Goal: Task Accomplishment & Management: Use online tool/utility

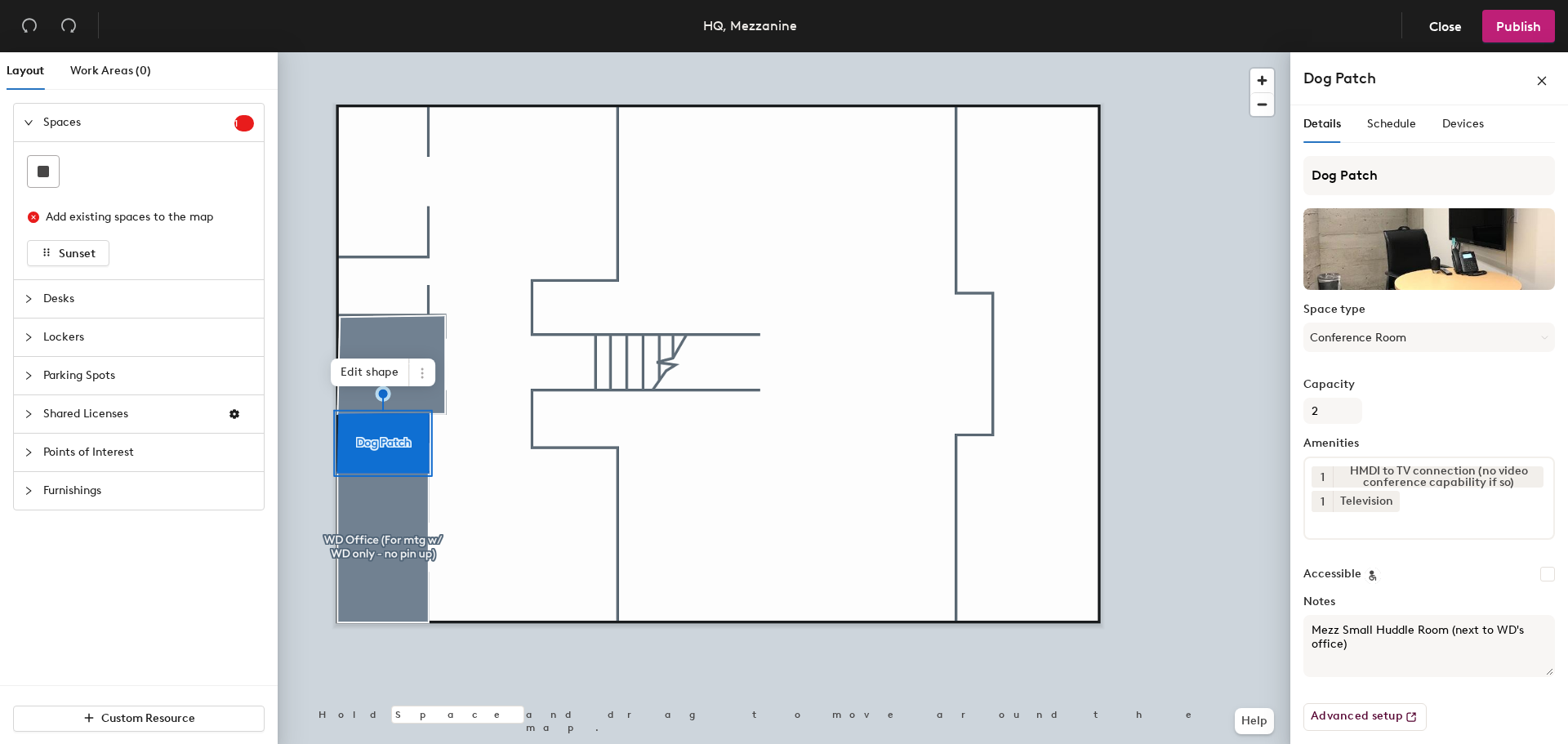
click at [566, 52] on div at bounding box center [784, 52] width 1013 height 0
click at [360, 369] on span "Edit shape" at bounding box center [370, 372] width 78 height 28
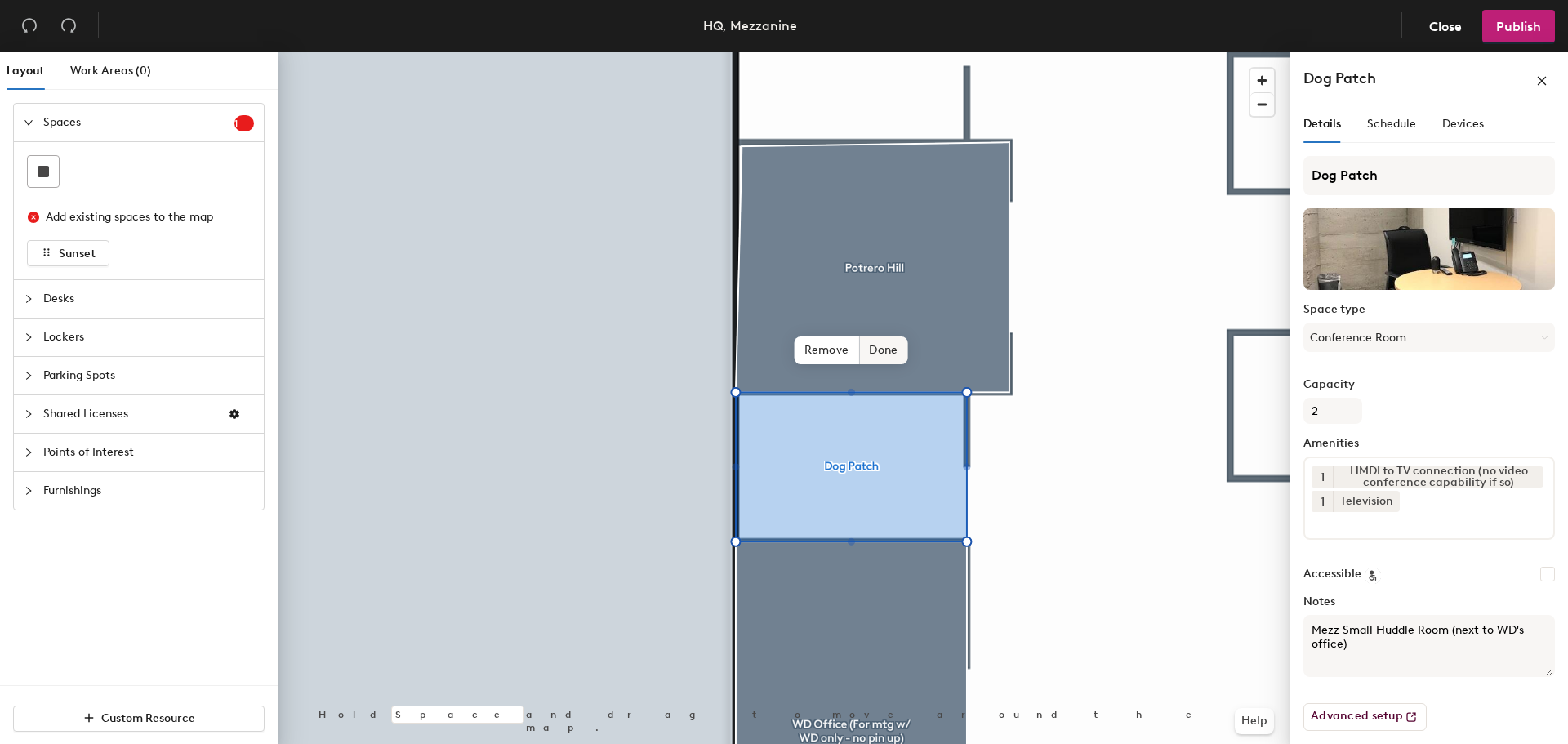
click at [879, 354] on span "Done" at bounding box center [883, 350] width 48 height 28
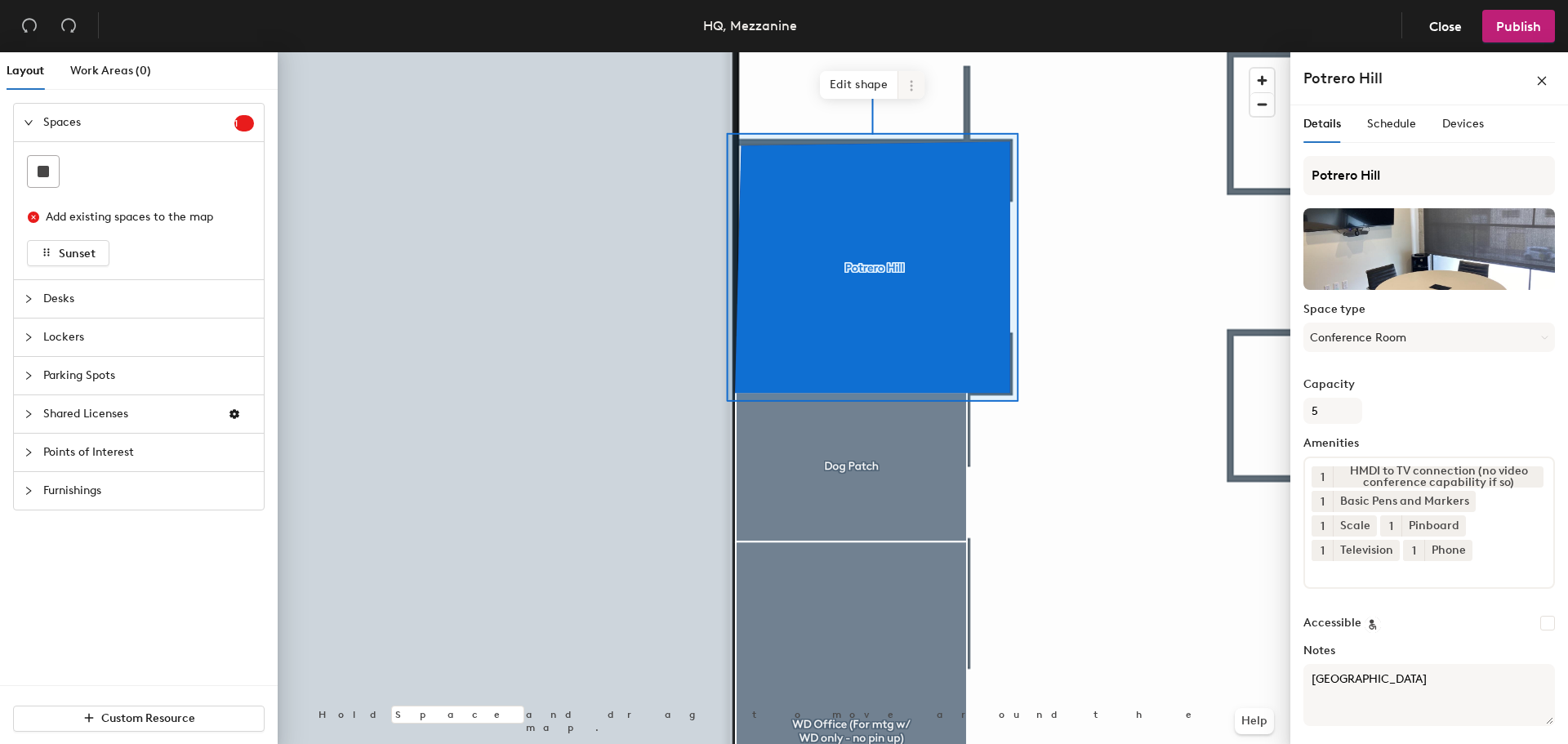
drag, startPoint x: 840, startPoint y: 85, endPoint x: 823, endPoint y: 90, distance: 17.7
click at [840, 86] on span "Edit shape" at bounding box center [858, 84] width 78 height 28
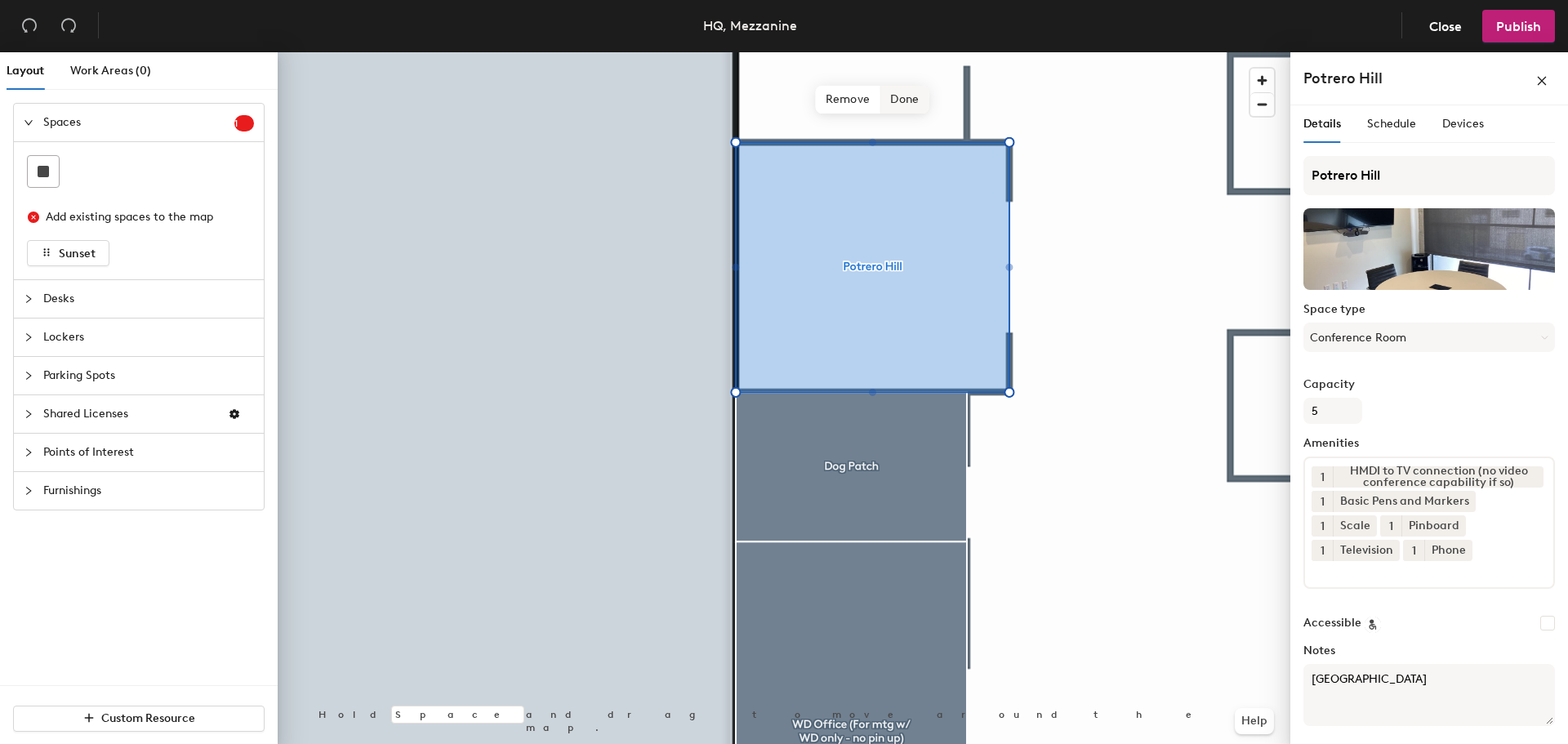
click at [899, 99] on span "Done" at bounding box center [904, 100] width 48 height 28
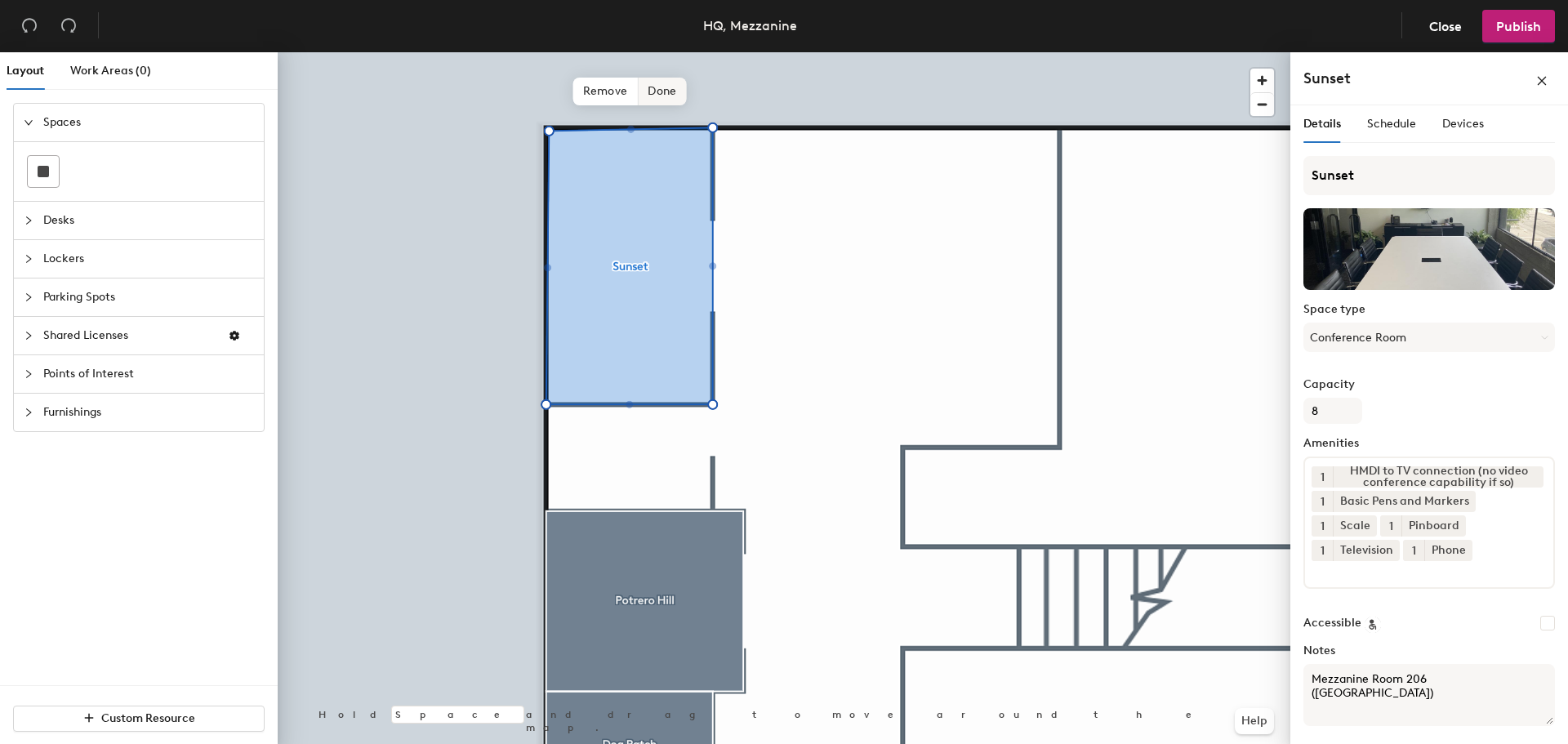
click at [657, 93] on span "Done" at bounding box center [662, 91] width 48 height 28
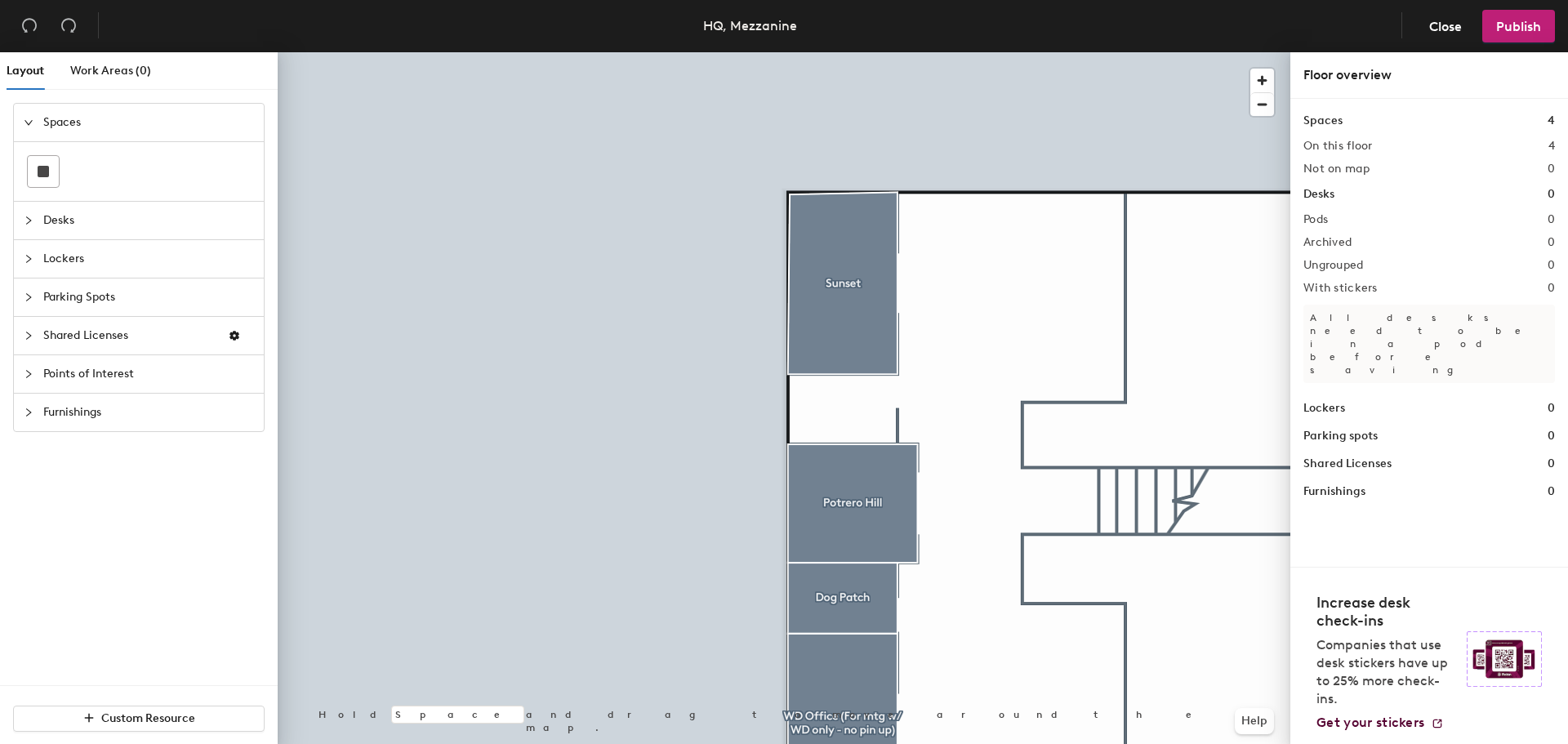
click at [27, 363] on div "Points of Interest" at bounding box center [138, 374] width 250 height 38
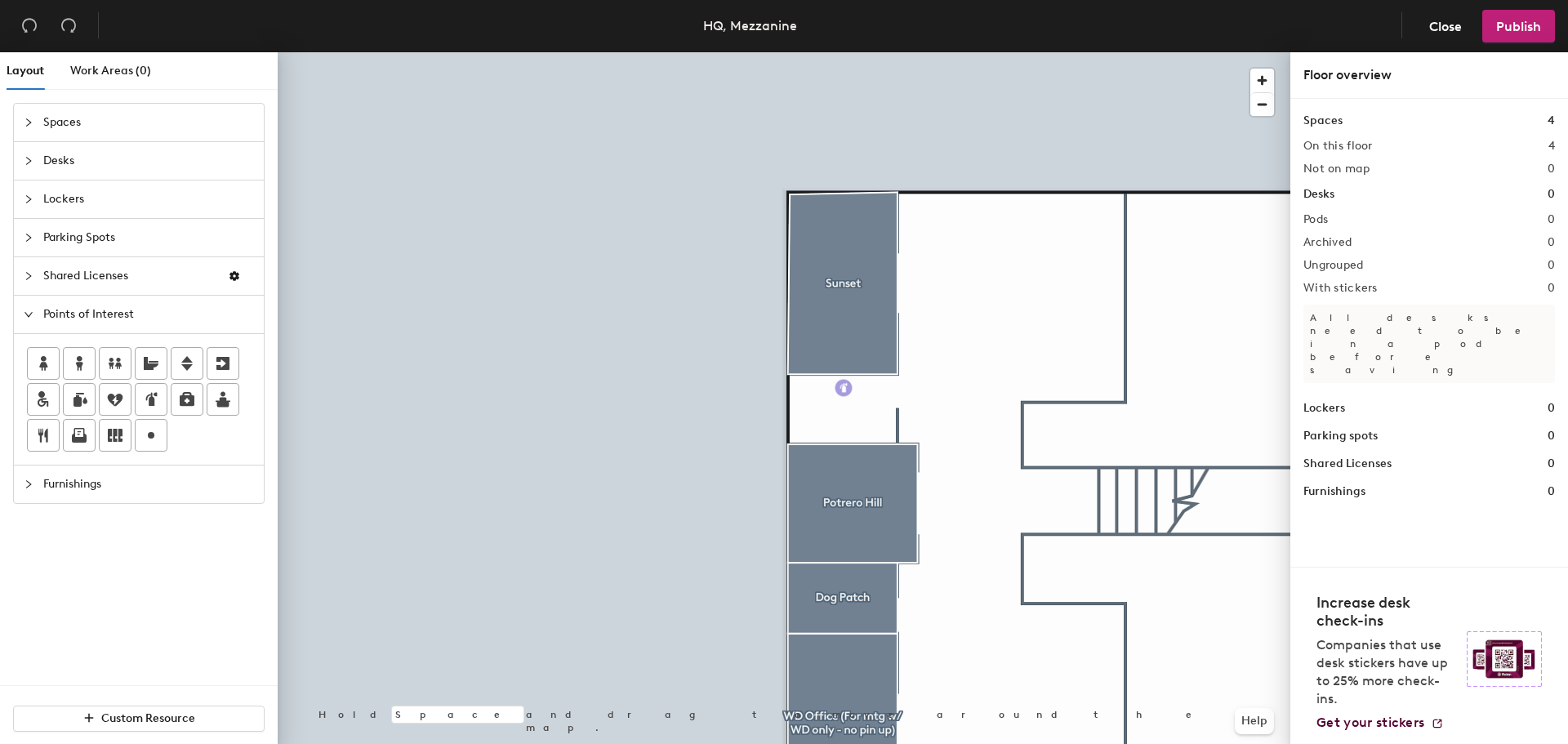
click at [845, 386] on div "Layout Work Areas (0) Spaces Desks Lockers Parking Spots Shared Licenses Points…" at bounding box center [784, 401] width 1568 height 698
click at [812, 387] on div "Layout Work Areas (0) Spaces Desks Lockers Parking Spots Shared Licenses Points…" at bounding box center [784, 401] width 1568 height 698
click at [841, 403] on div "Layout Work Areas (0) Spaces Desks Lockers Parking Spots Shared Licenses Points…" at bounding box center [784, 401] width 1568 height 698
click at [880, 431] on div "Layout Work Areas (0) Spaces Desks Lockers Parking Spots Shared Licenses Points…" at bounding box center [784, 401] width 1568 height 698
click at [896, 463] on span "Done" at bounding box center [907, 467] width 48 height 28
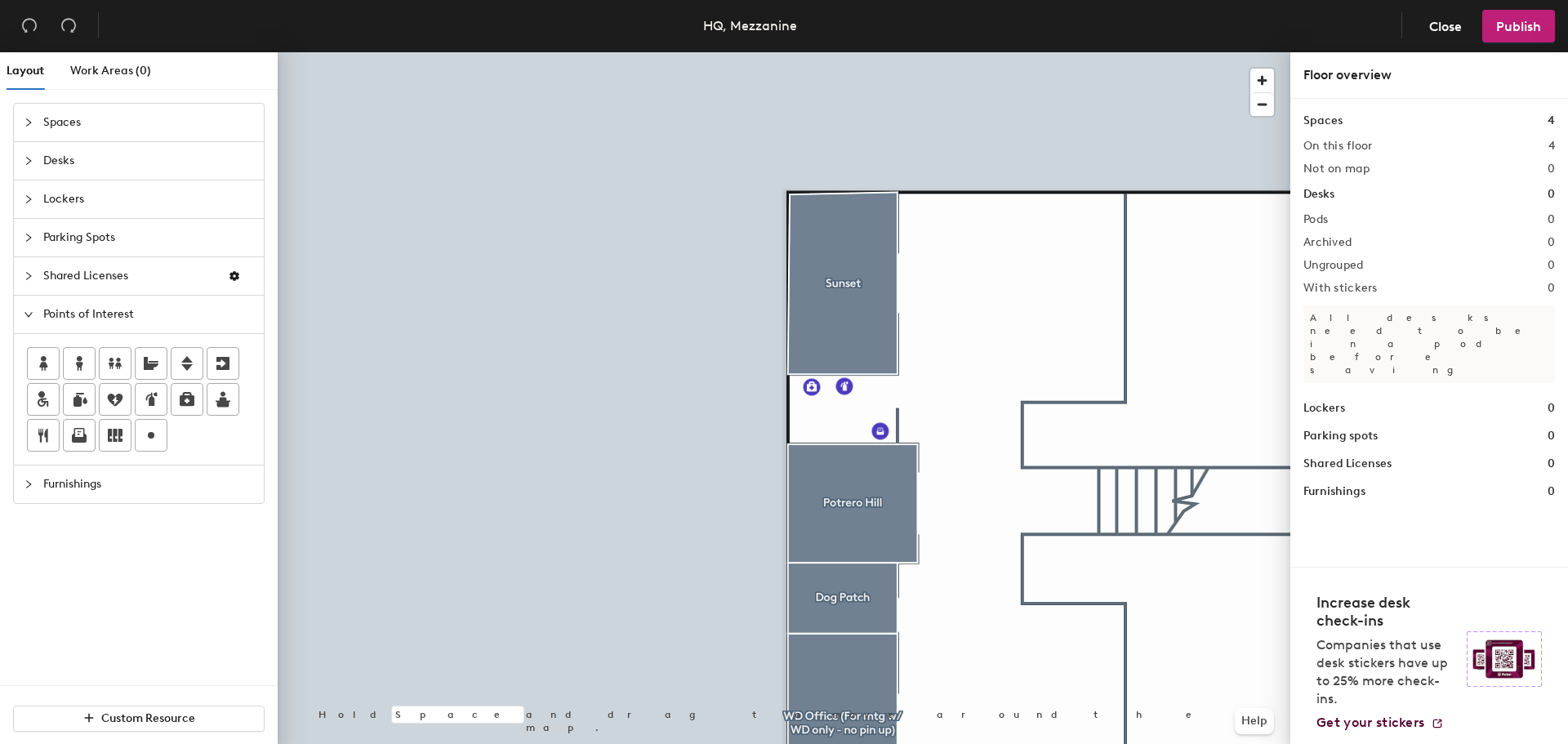
click at [828, 430] on div "Layout Work Areas (0) Spaces Desks Lockers Parking Spots Shared Licenses Points…" at bounding box center [784, 401] width 1568 height 698
click at [918, 461] on span "Done" at bounding box center [902, 466] width 48 height 28
click at [136, 477] on span "Furnishings" at bounding box center [149, 484] width 211 height 38
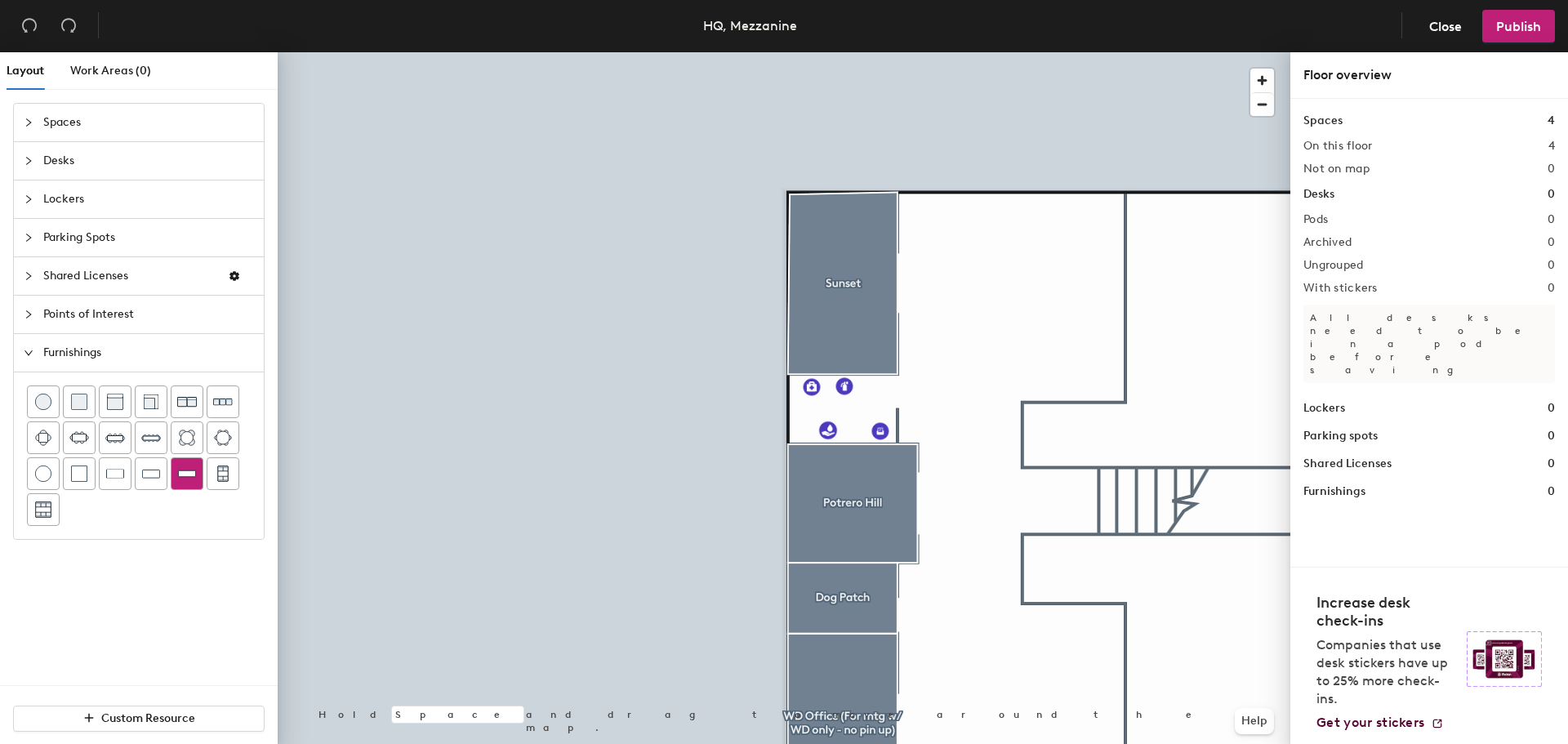
click at [184, 481] on img at bounding box center [187, 473] width 18 height 16
click at [177, 509] on div at bounding box center [138, 456] width 224 height 140
drag, startPoint x: 100, startPoint y: 467, endPoint x: 51, endPoint y: 346, distance: 130.5
click at [44, 349] on div "Furnishings" at bounding box center [138, 353] width 250 height 38
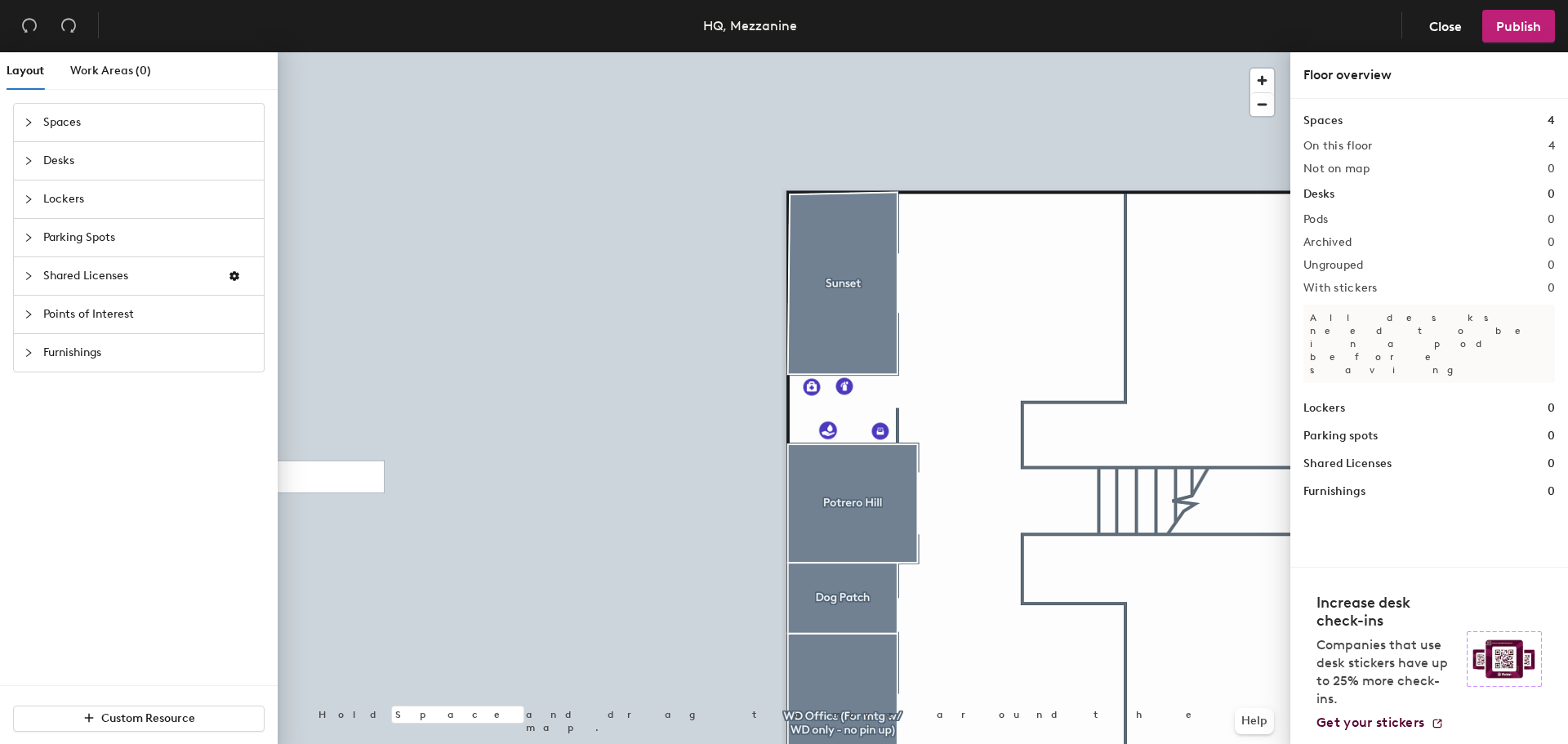
click at [38, 235] on div at bounding box center [33, 237] width 19 height 18
click at [35, 213] on div "Lockers" at bounding box center [138, 199] width 250 height 38
click at [24, 163] on icon "collapsed" at bounding box center [29, 161] width 10 height 10
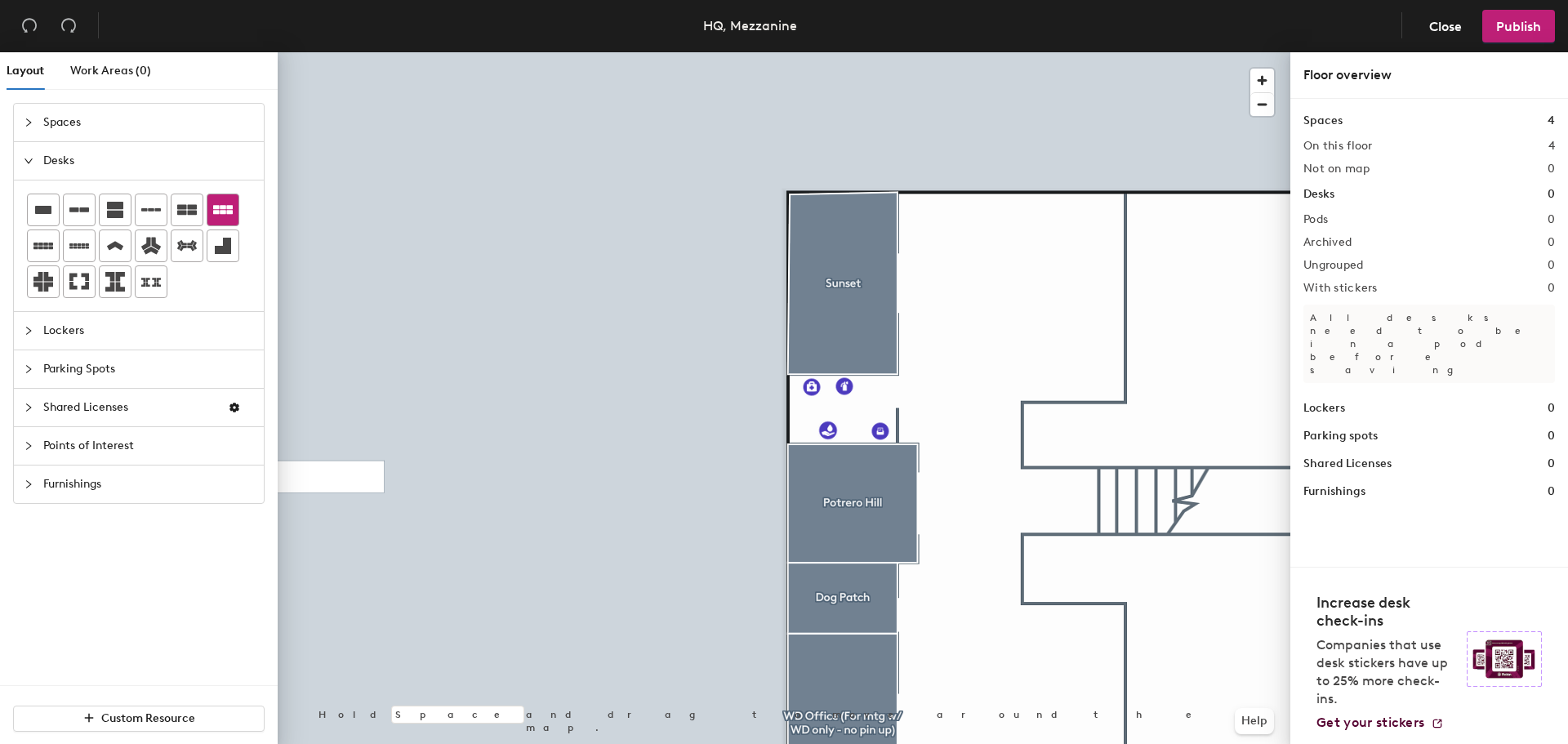
click at [219, 218] on icon at bounding box center [223, 209] width 19 height 19
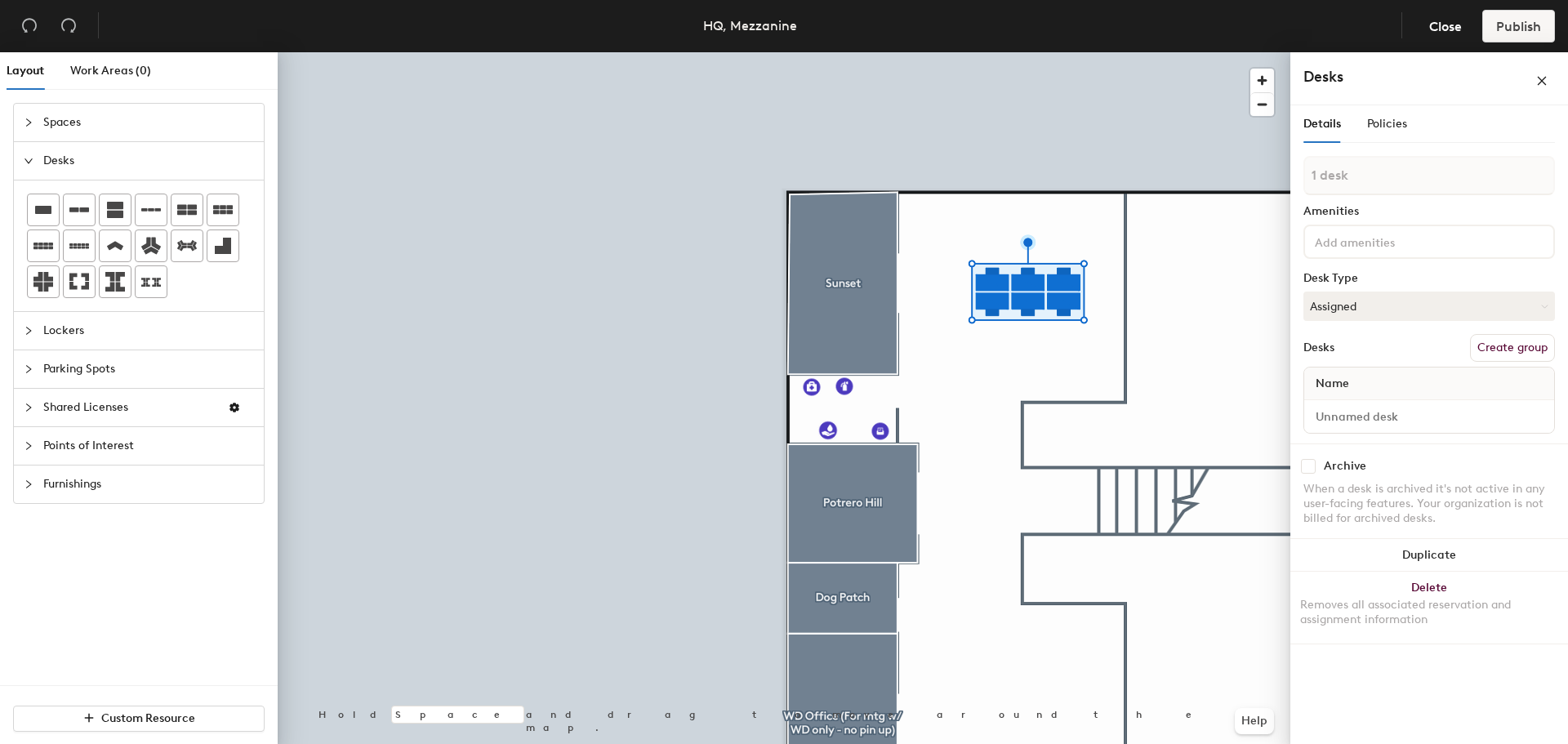
type input "1 desk"
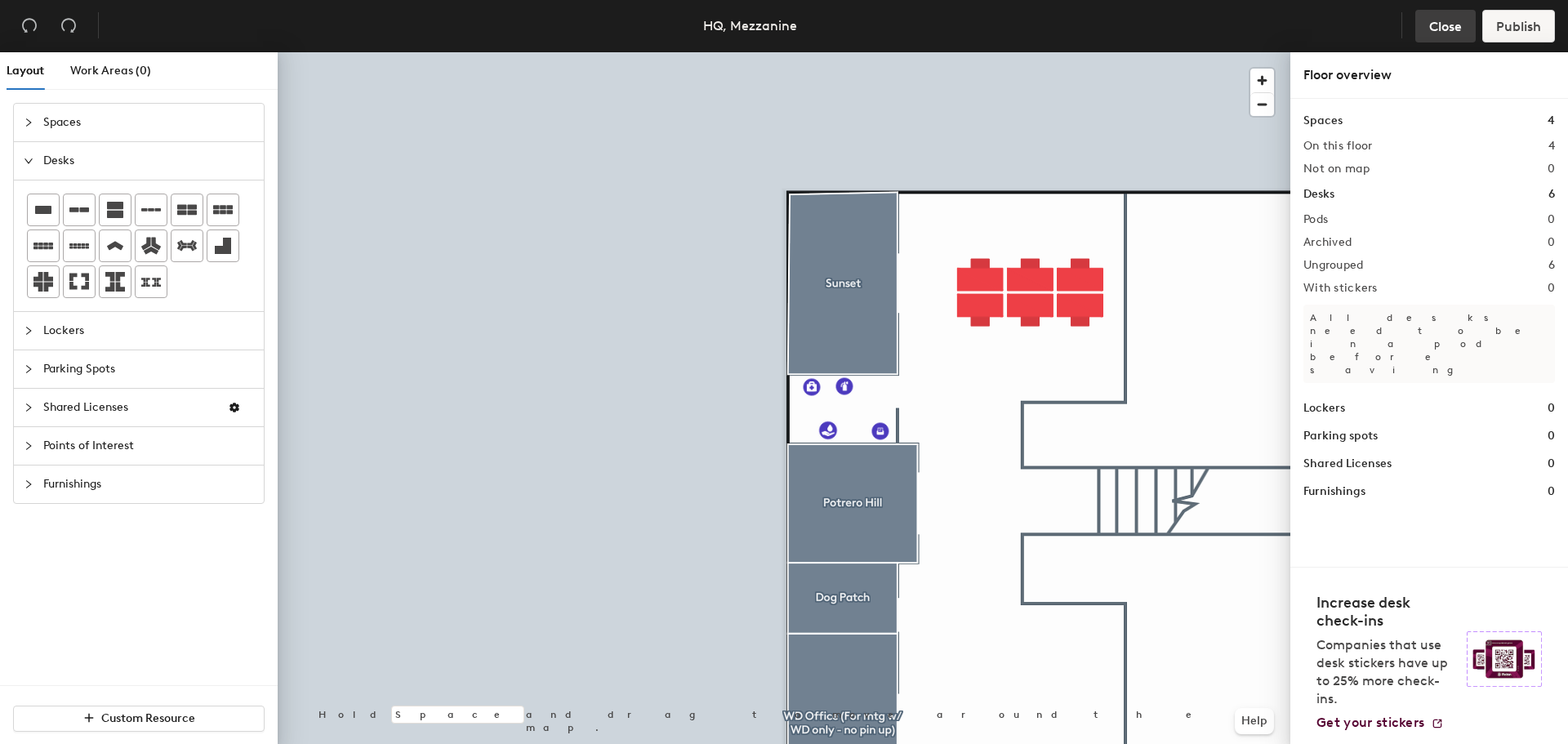
click at [1461, 26] on span "Close" at bounding box center [1445, 26] width 33 height 15
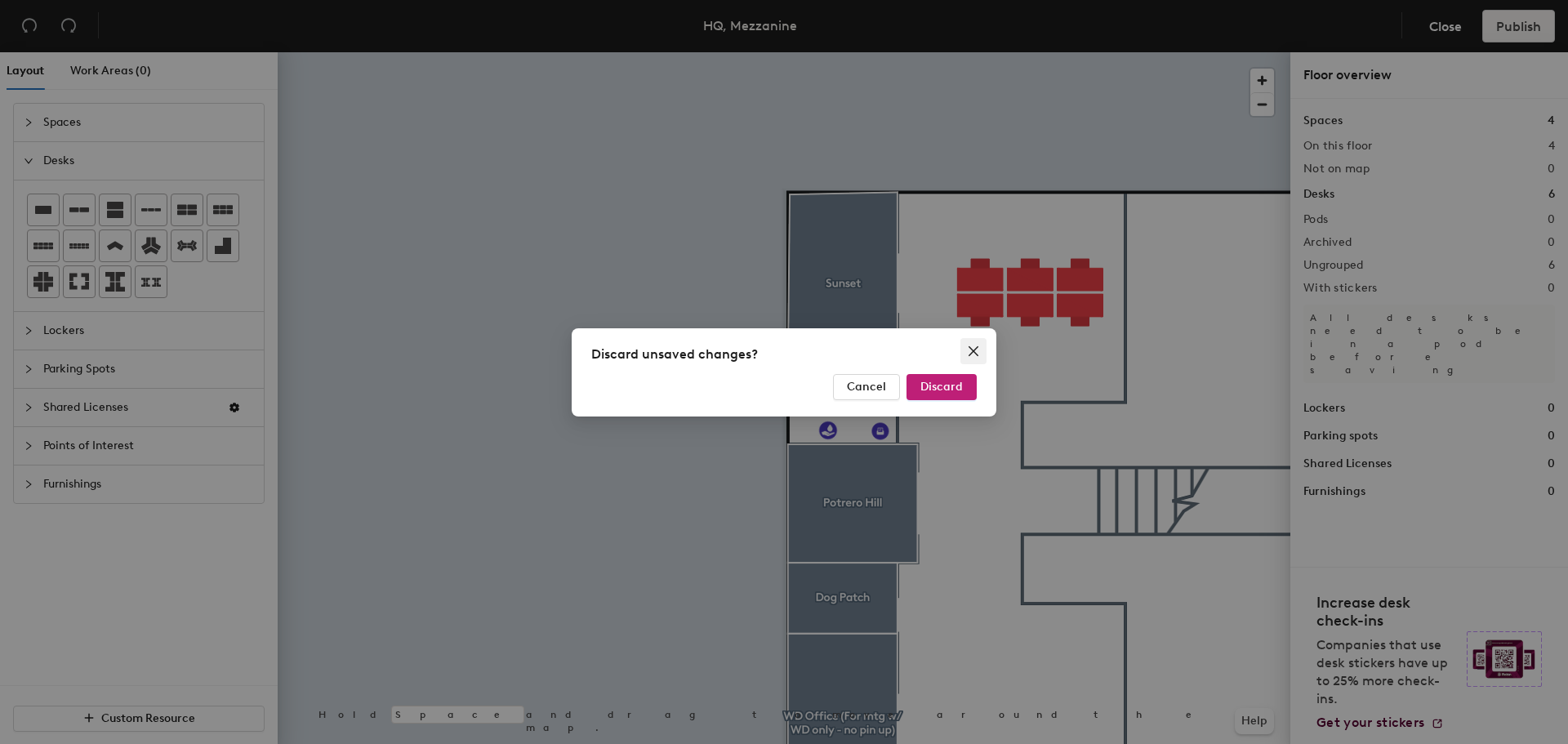
click at [964, 358] on button "Close" at bounding box center [973, 351] width 26 height 26
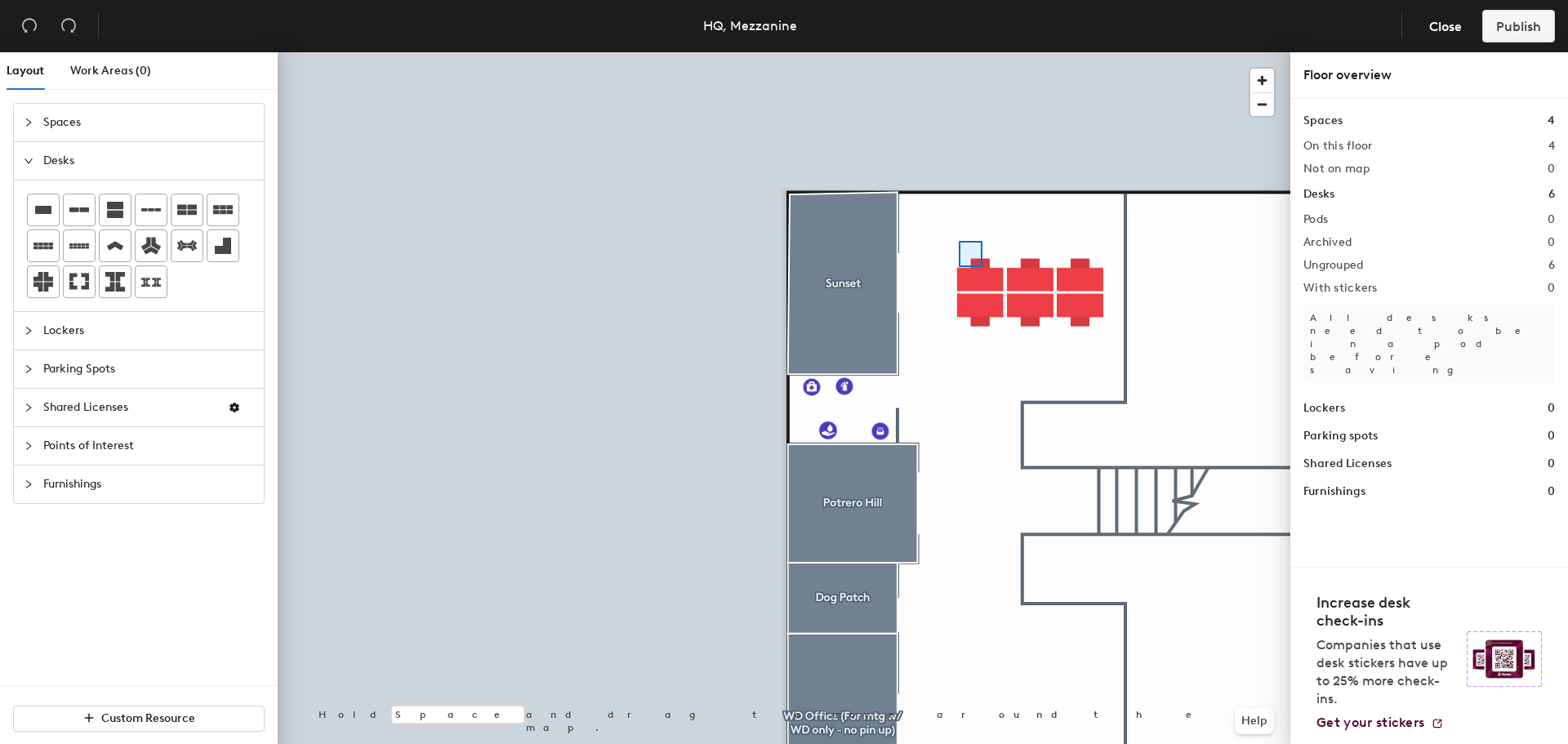
click at [982, 267] on div at bounding box center [971, 253] width 24 height 26
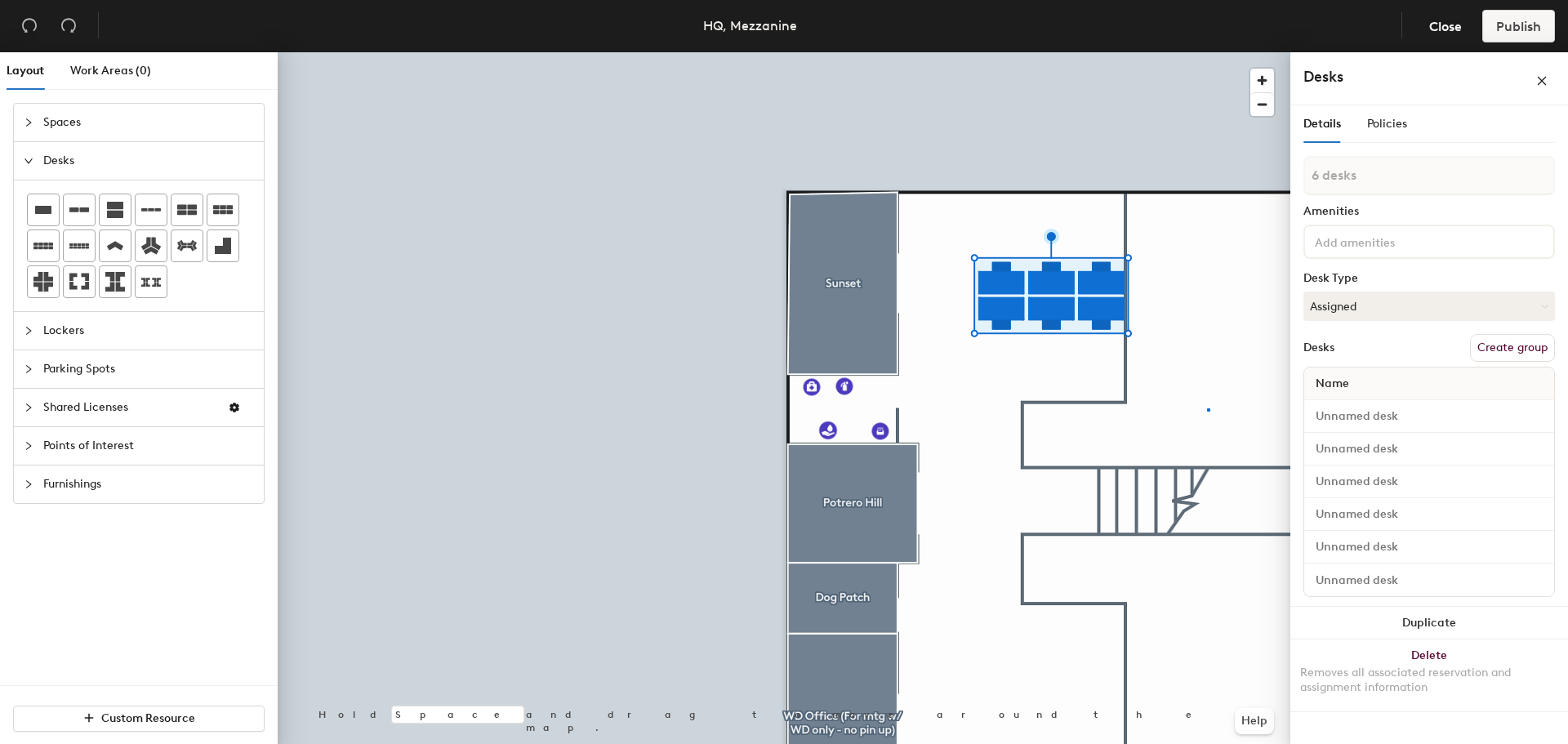
click at [1208, 52] on div at bounding box center [784, 52] width 1013 height 0
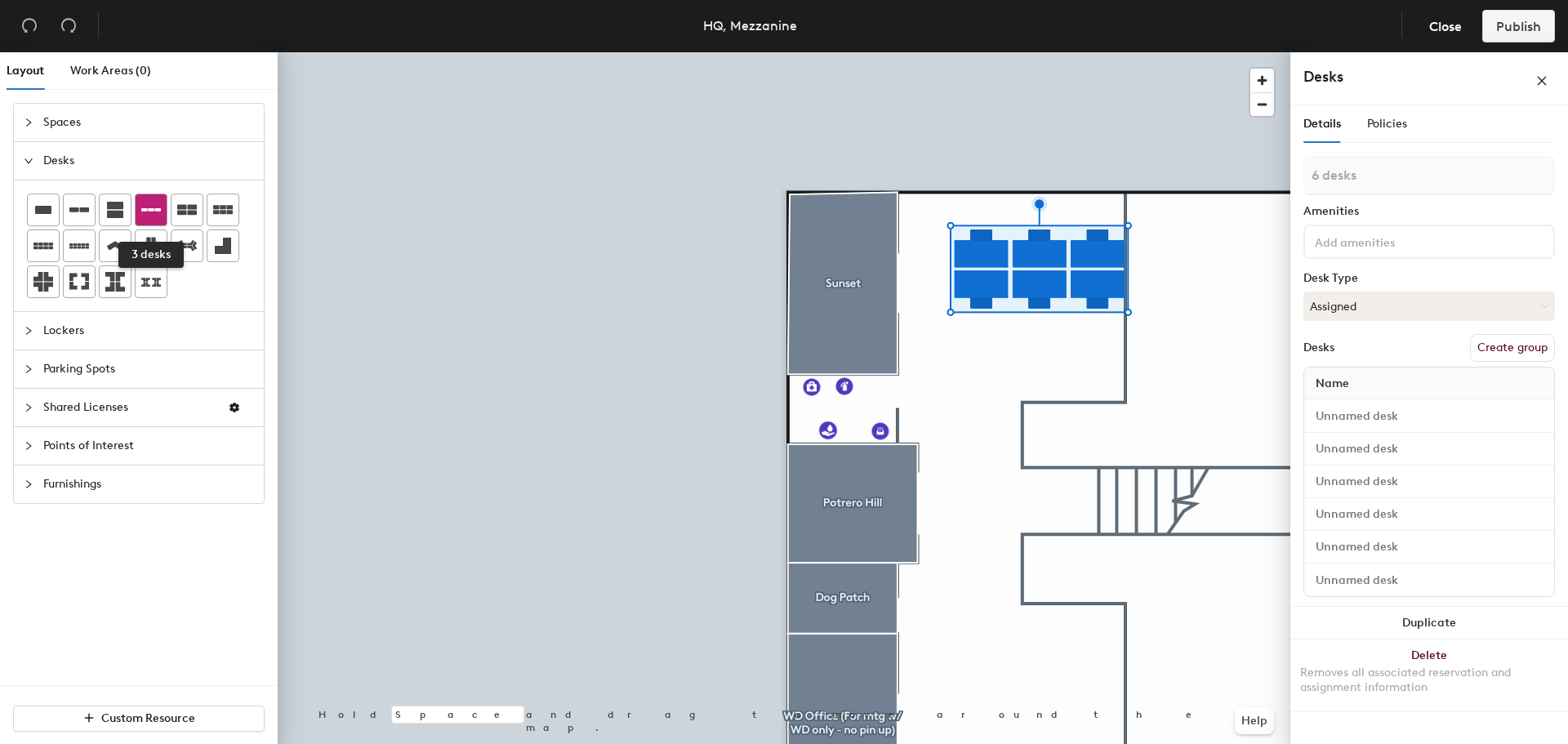
click at [162, 217] on div at bounding box center [151, 209] width 31 height 31
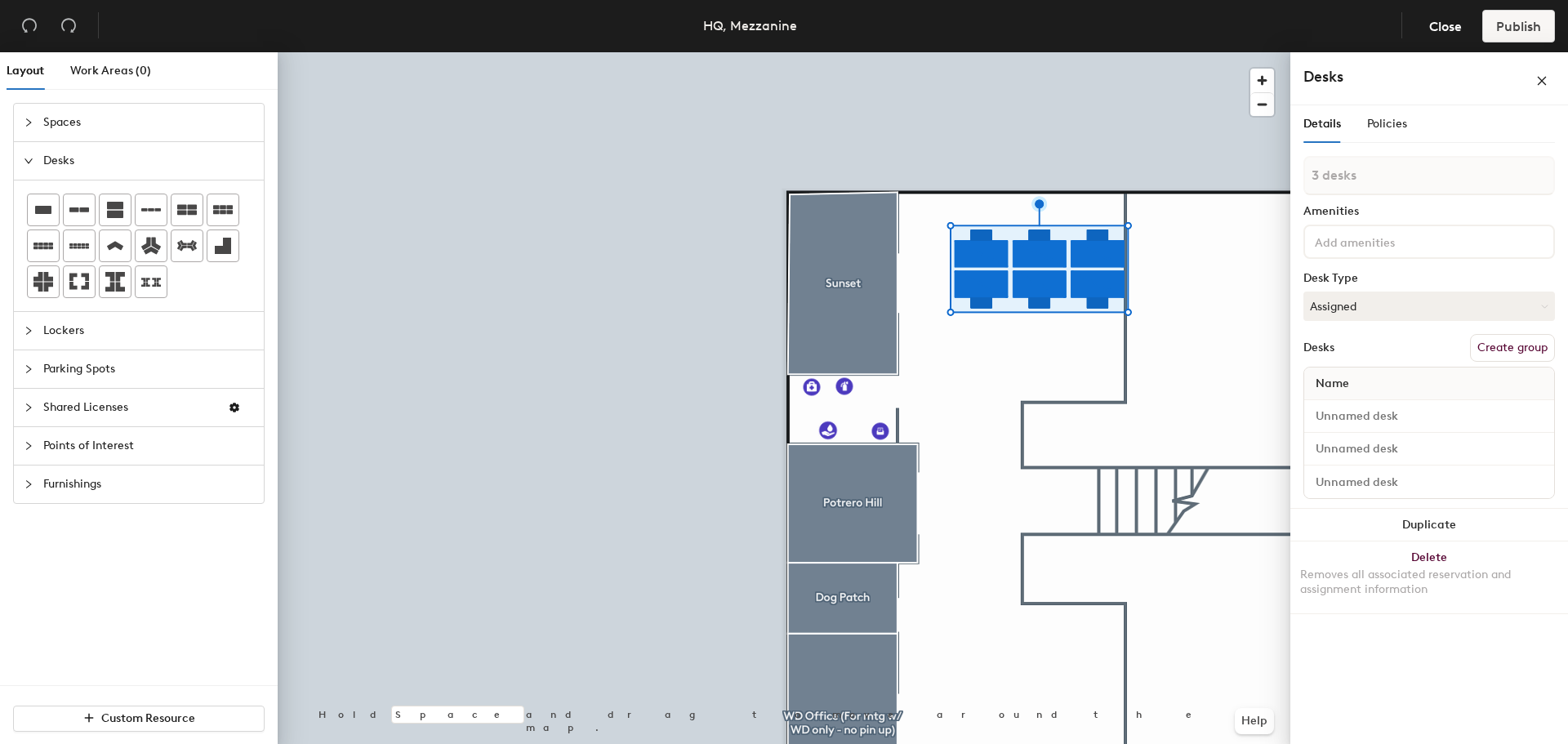
click at [668, 375] on div "Layout Work Areas (0) Spaces Desks Lockers Parking Spots Shared Licenses Points…" at bounding box center [784, 401] width 1568 height 698
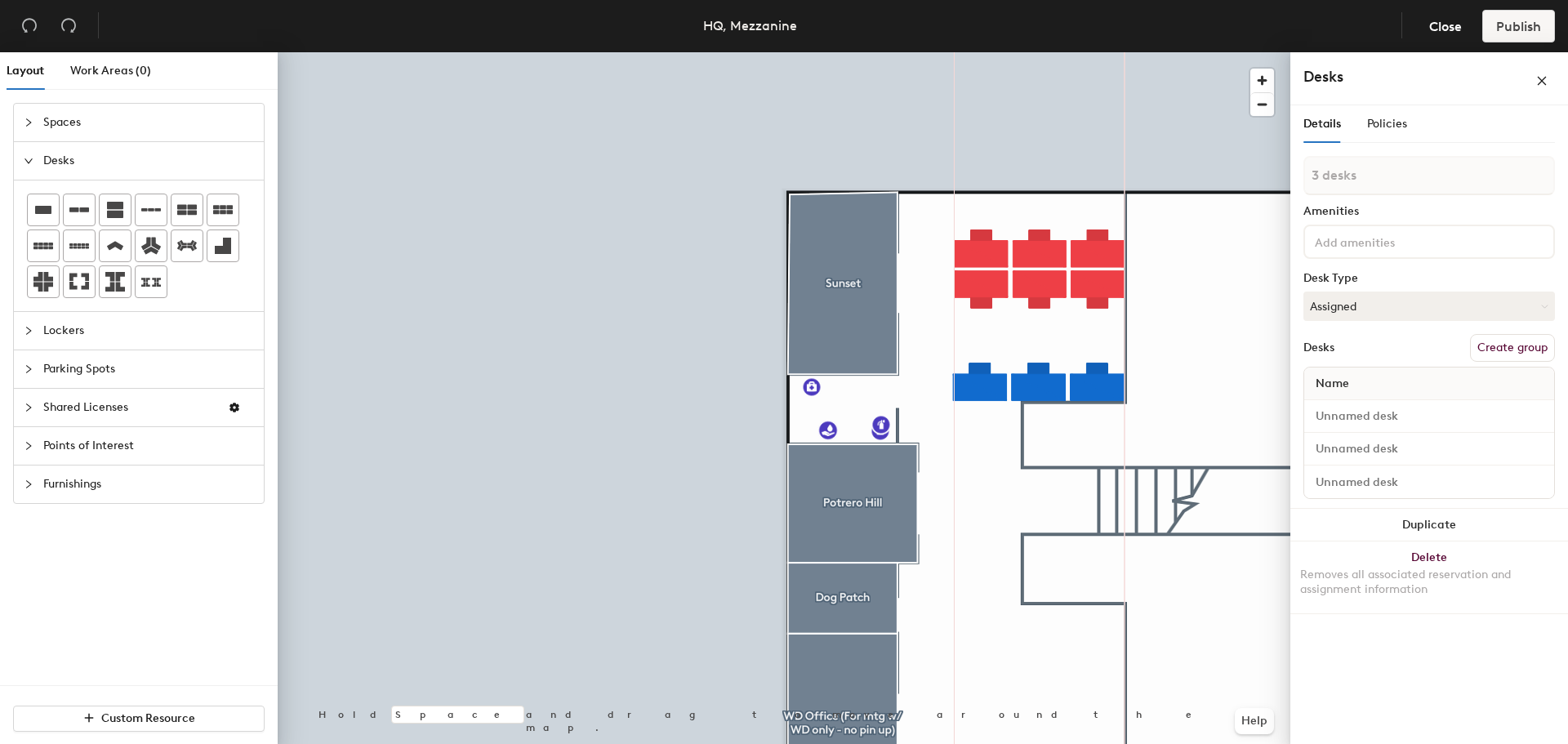
type input "1 desk"
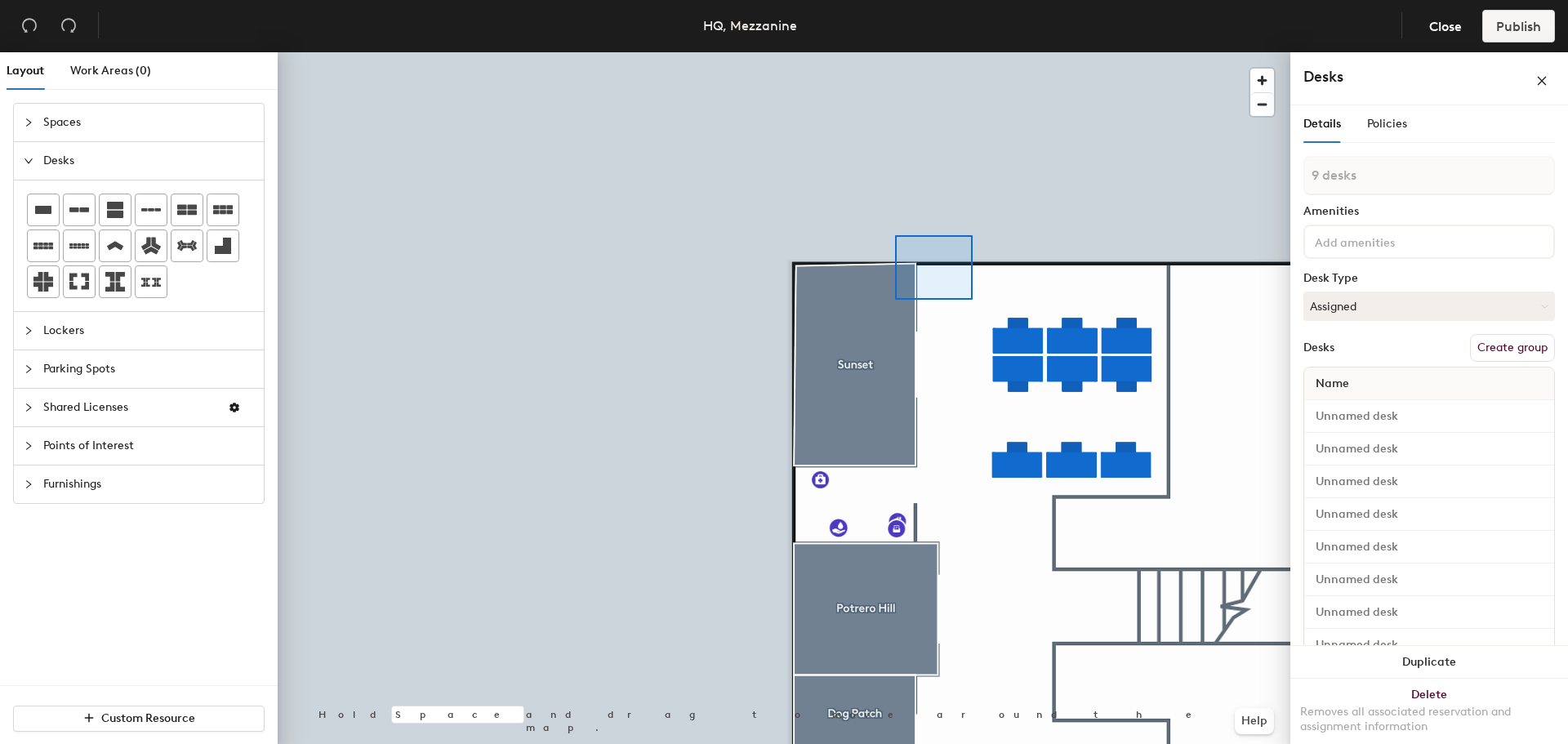
drag, startPoint x: 155, startPoint y: 213, endPoint x: 976, endPoint y: 305, distance: 826.1
click at [895, 52] on div at bounding box center [784, 52] width 1013 height 0
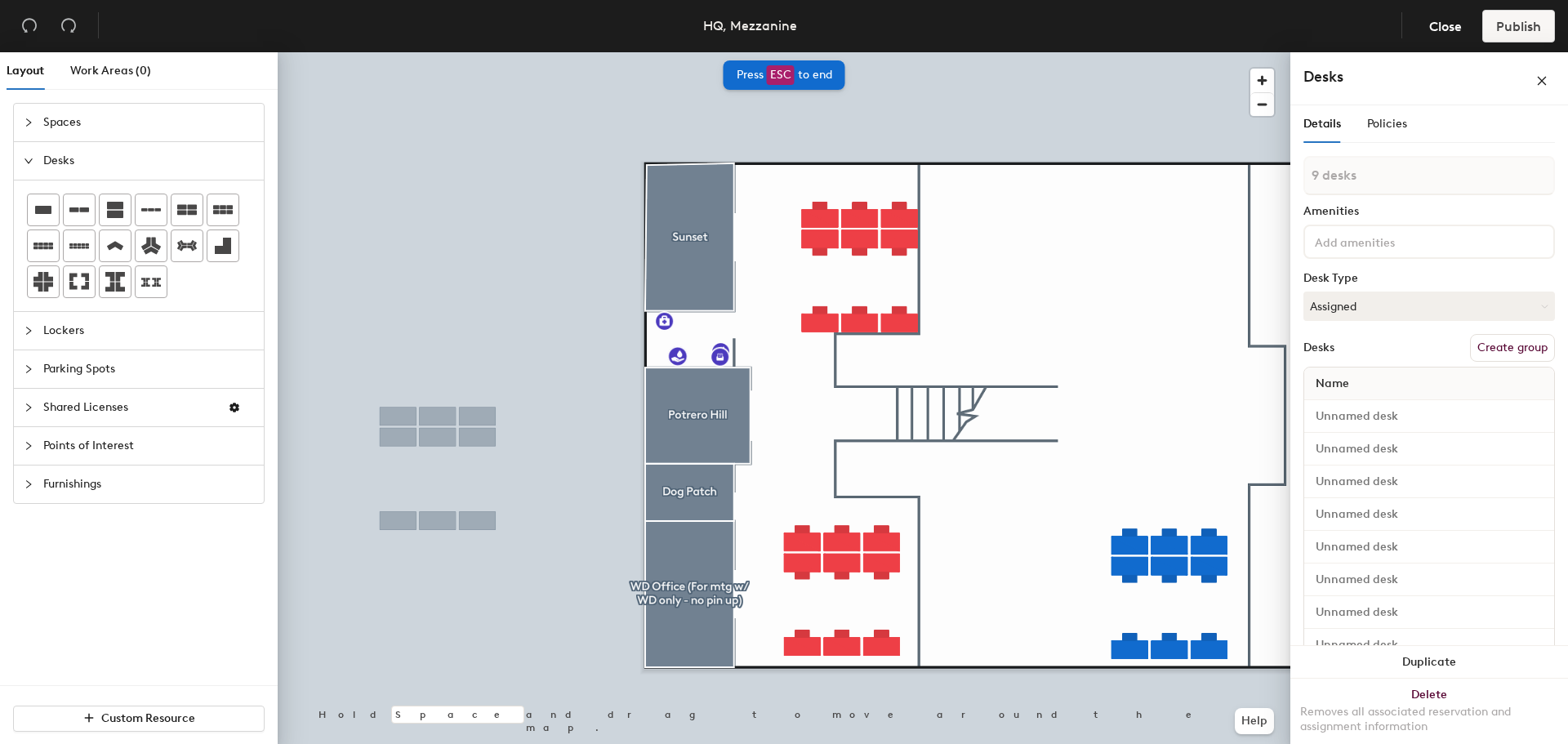
click at [248, 298] on div at bounding box center [138, 245] width 250 height 131
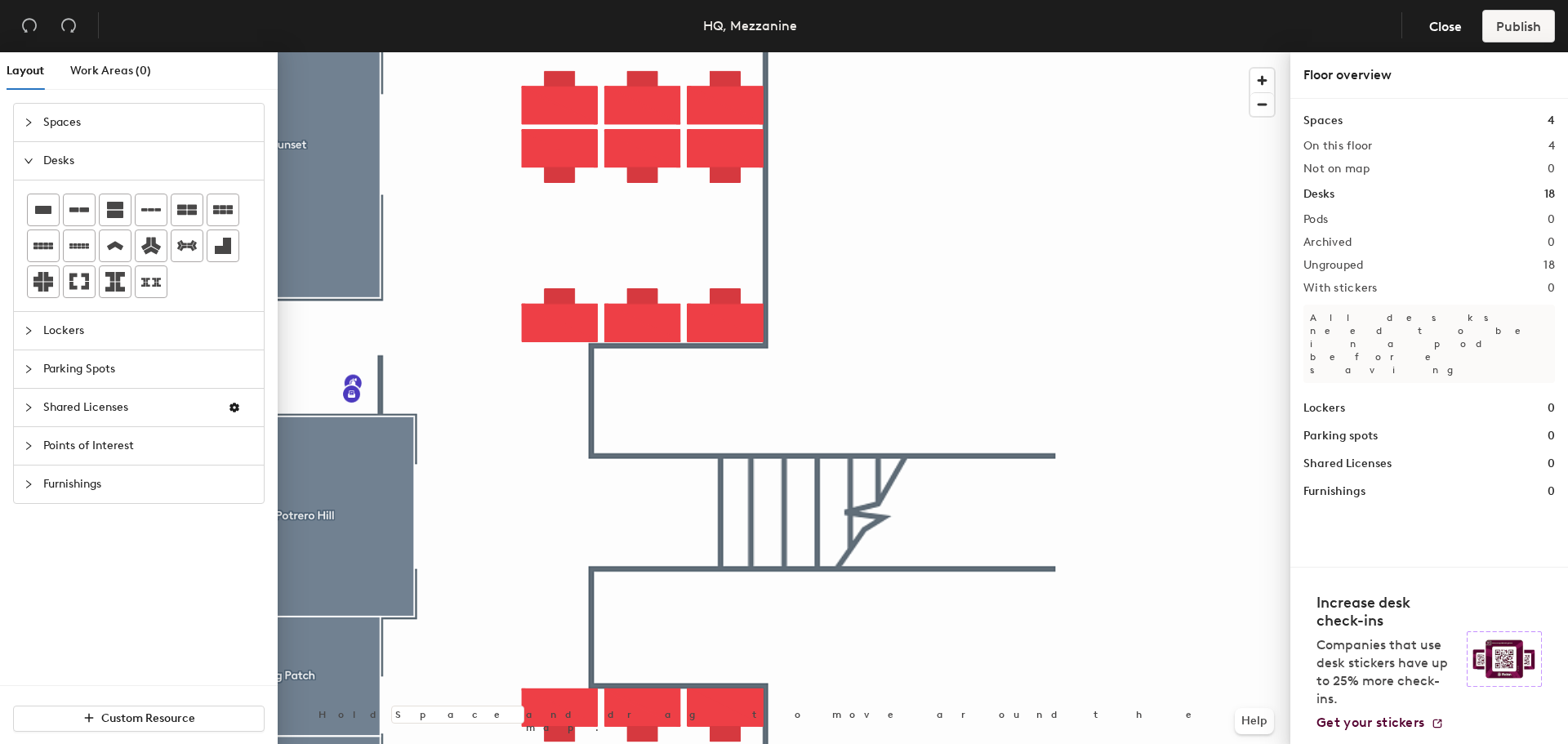
click at [47, 493] on span "Furnishings" at bounding box center [149, 484] width 211 height 38
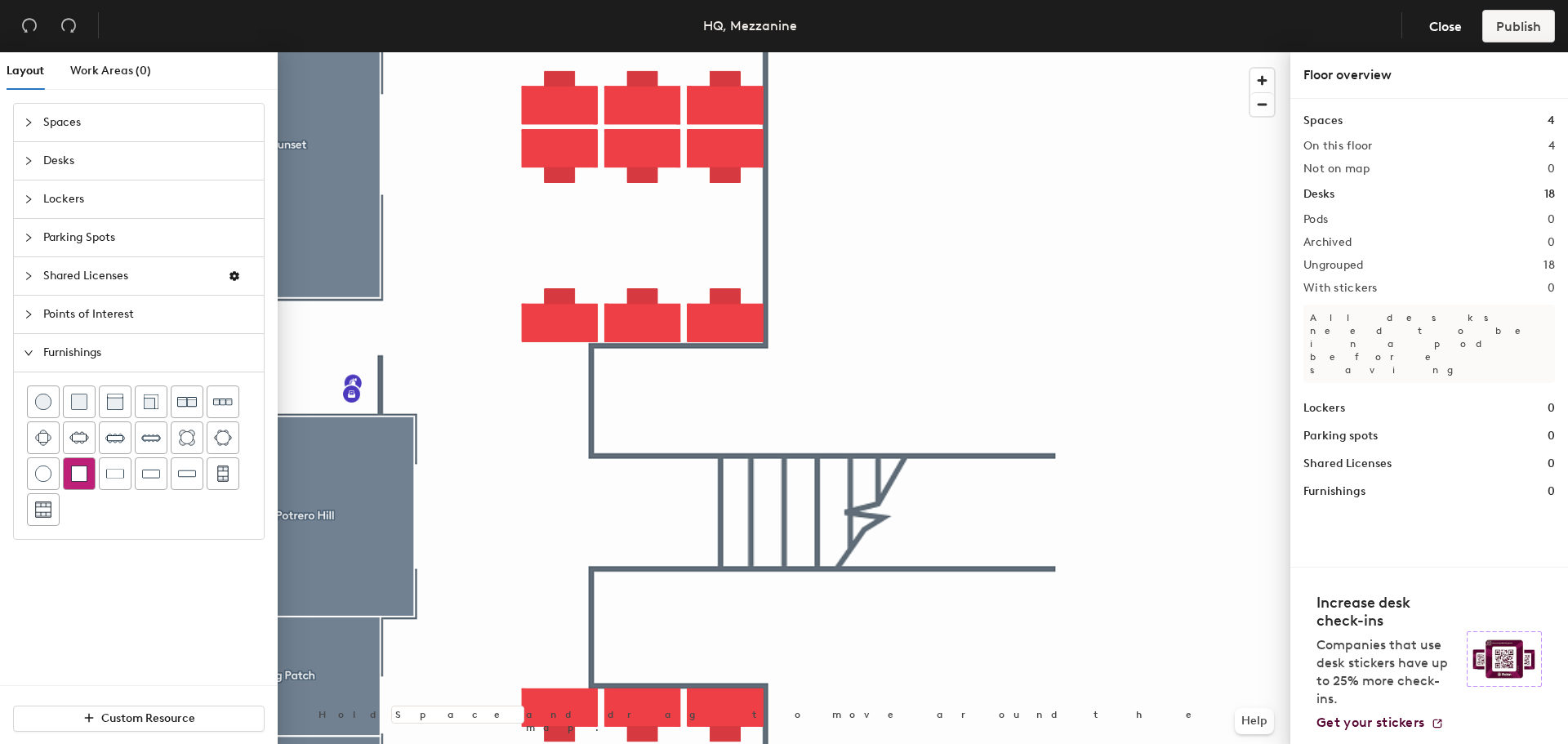
click at [84, 473] on img at bounding box center [78, 473] width 16 height 16
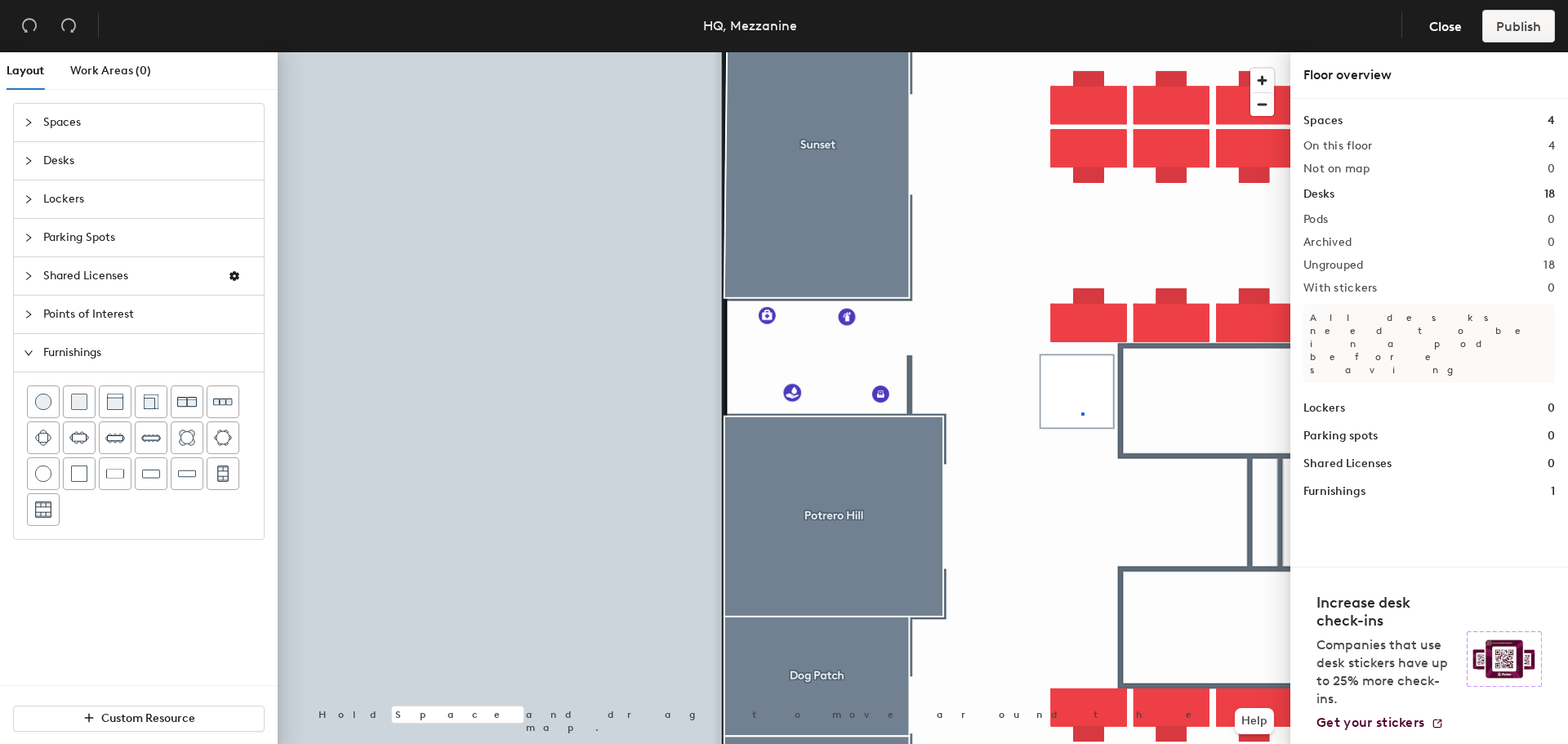
click at [1081, 52] on div at bounding box center [784, 52] width 1013 height 0
drag, startPoint x: 32, startPoint y: 345, endPoint x: 32, endPoint y: 336, distance: 9.0
click at [32, 344] on div at bounding box center [33, 352] width 19 height 18
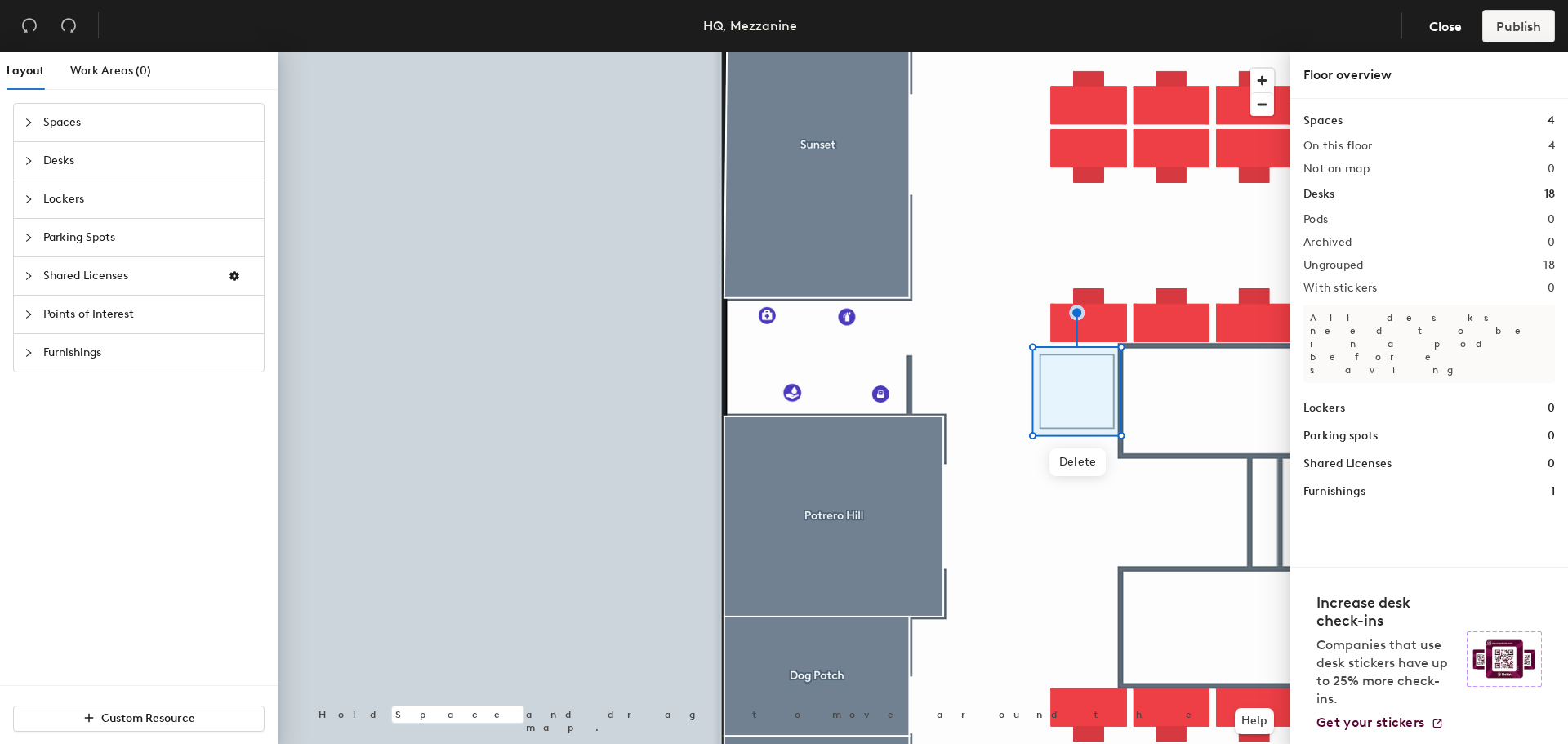
click at [29, 310] on icon "collapsed" at bounding box center [29, 315] width 10 height 10
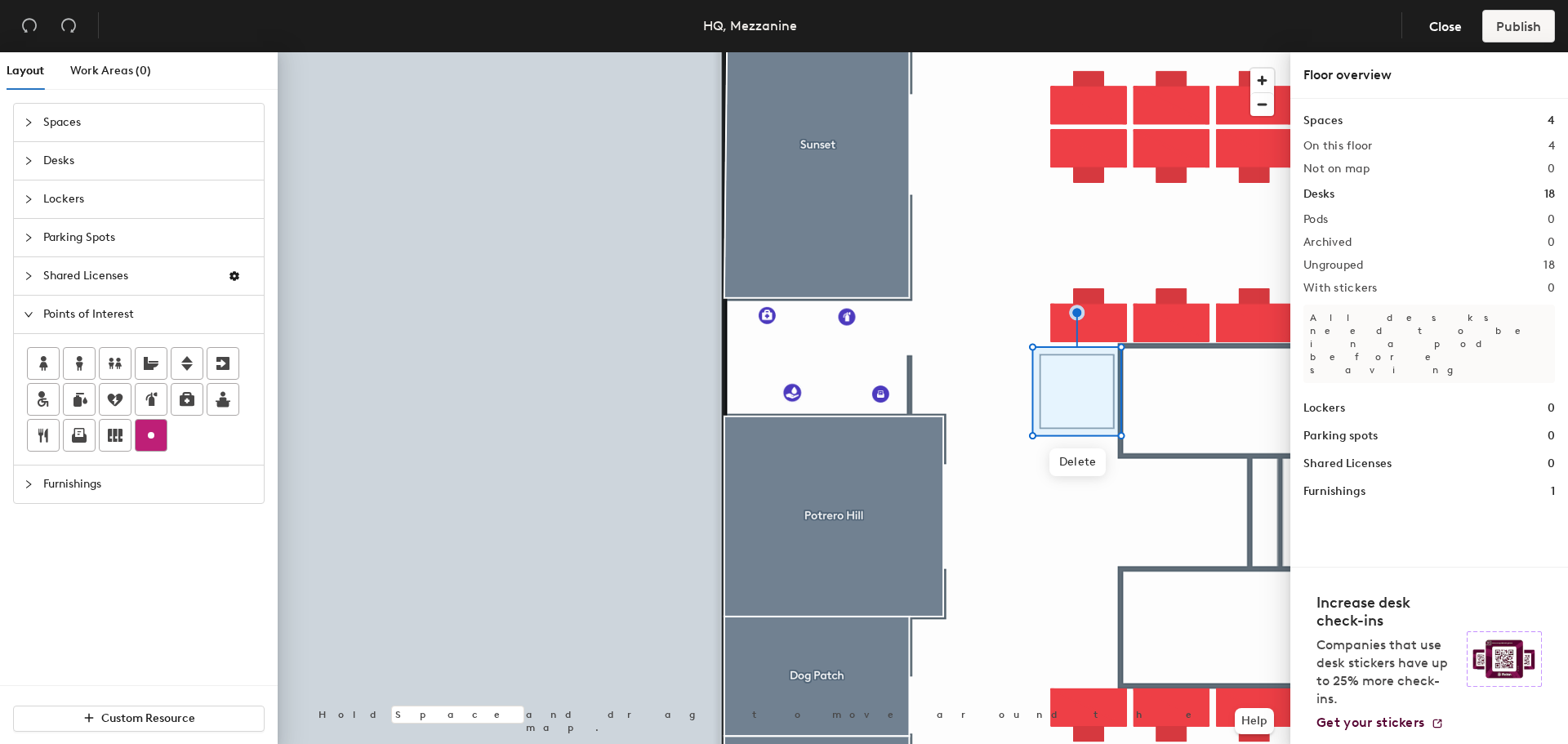
click at [154, 435] on circle at bounding box center [151, 435] width 7 height 7
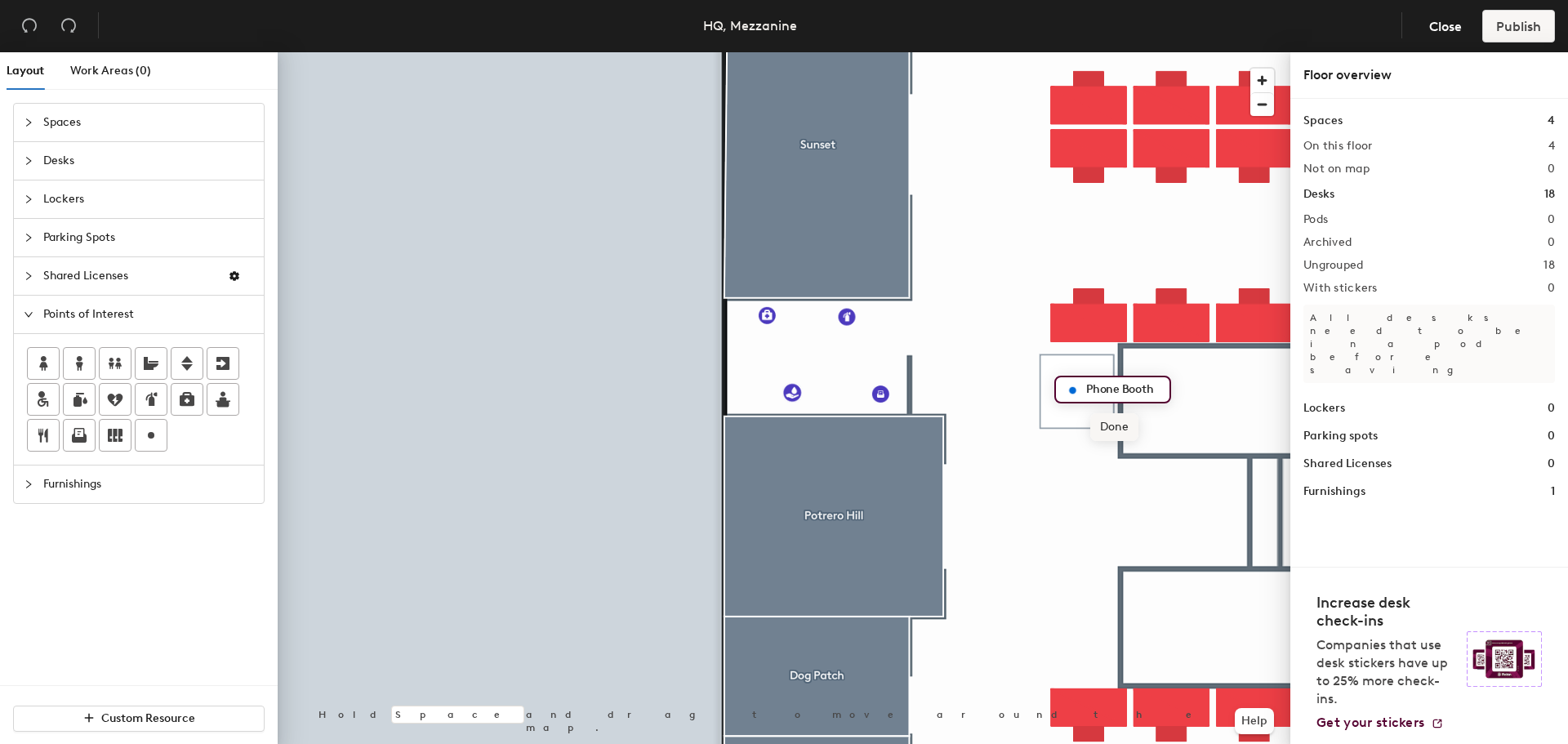
type input "Phone Booth"
click at [1119, 429] on span "Done" at bounding box center [1114, 427] width 48 height 28
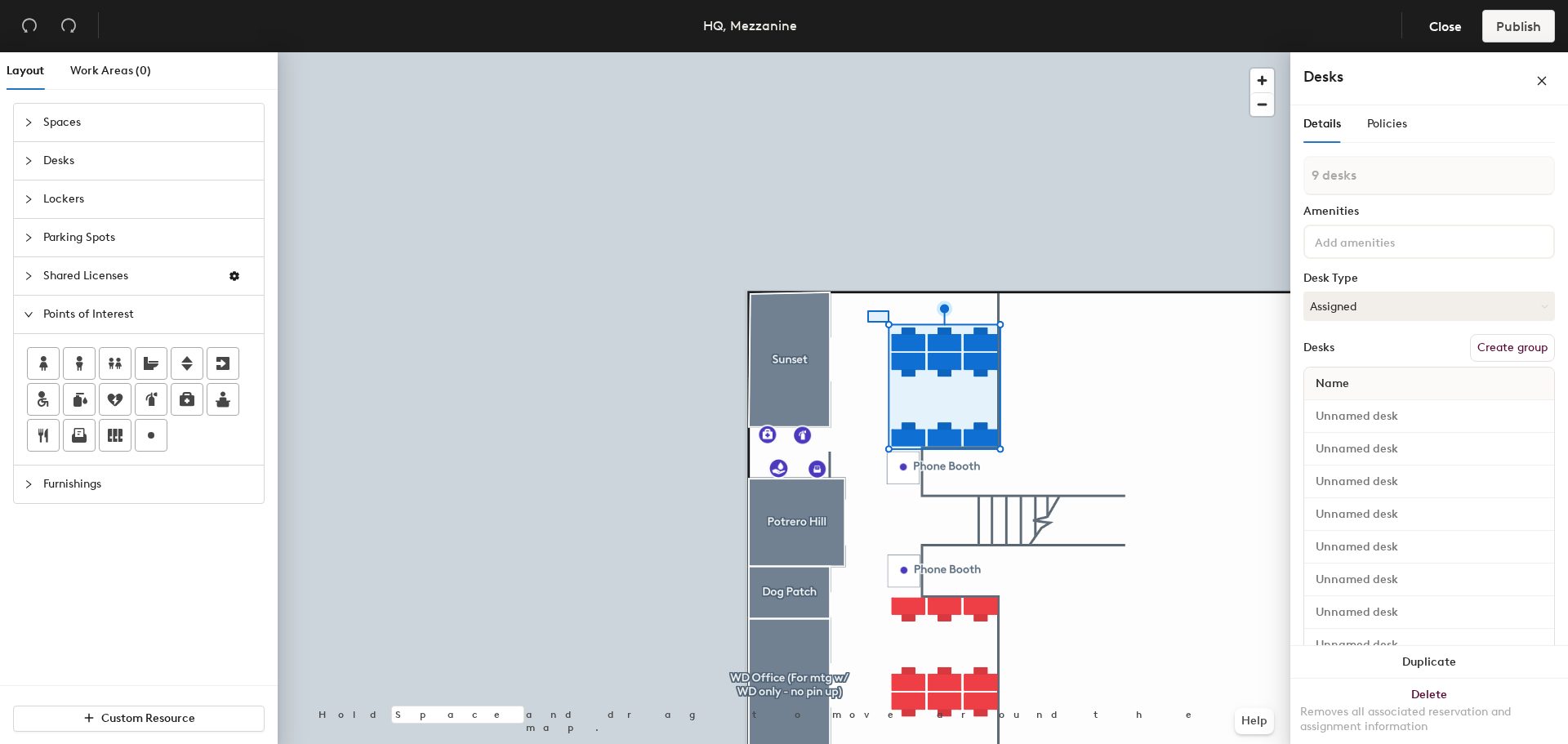
click at [868, 52] on div at bounding box center [784, 52] width 1013 height 0
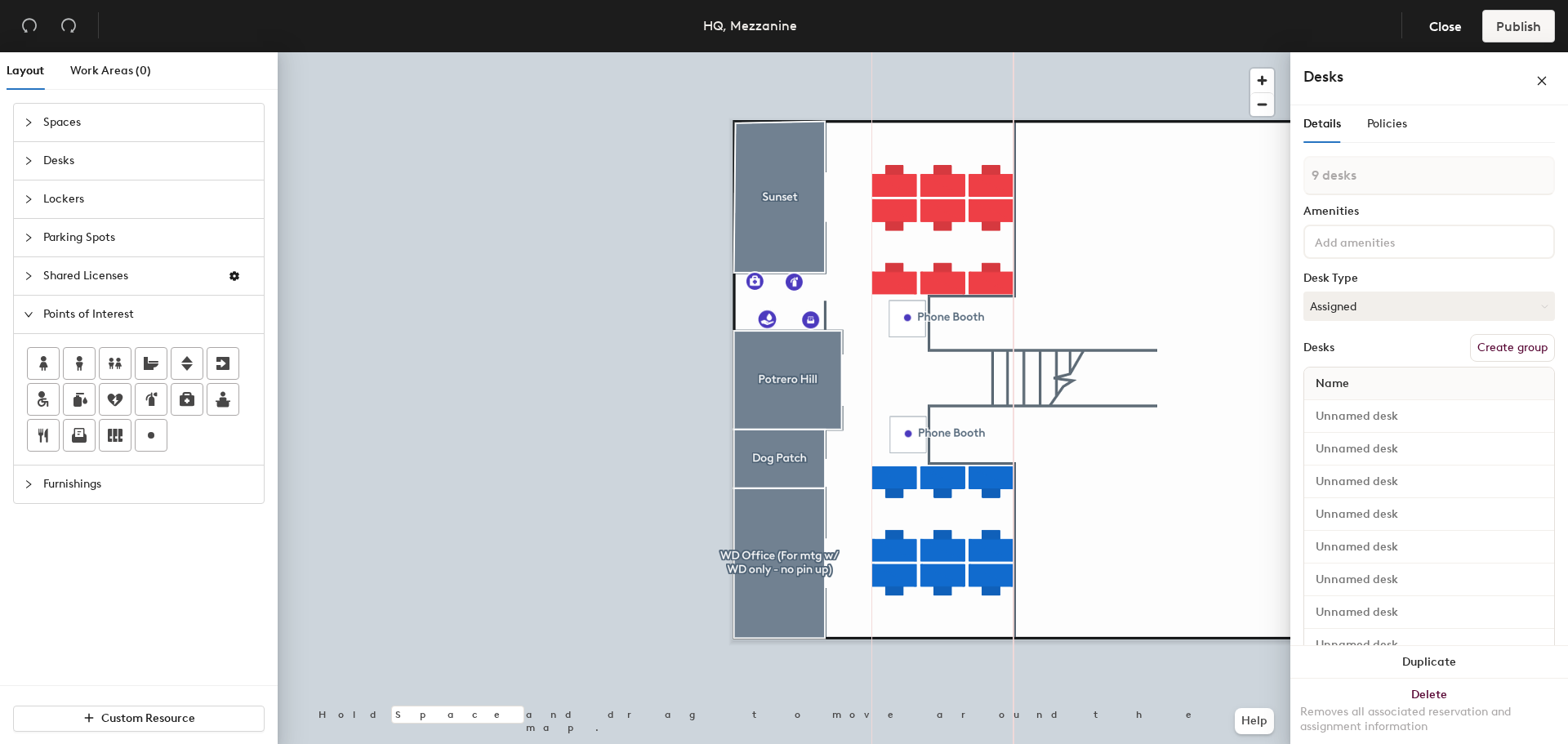
type input "1 desk"
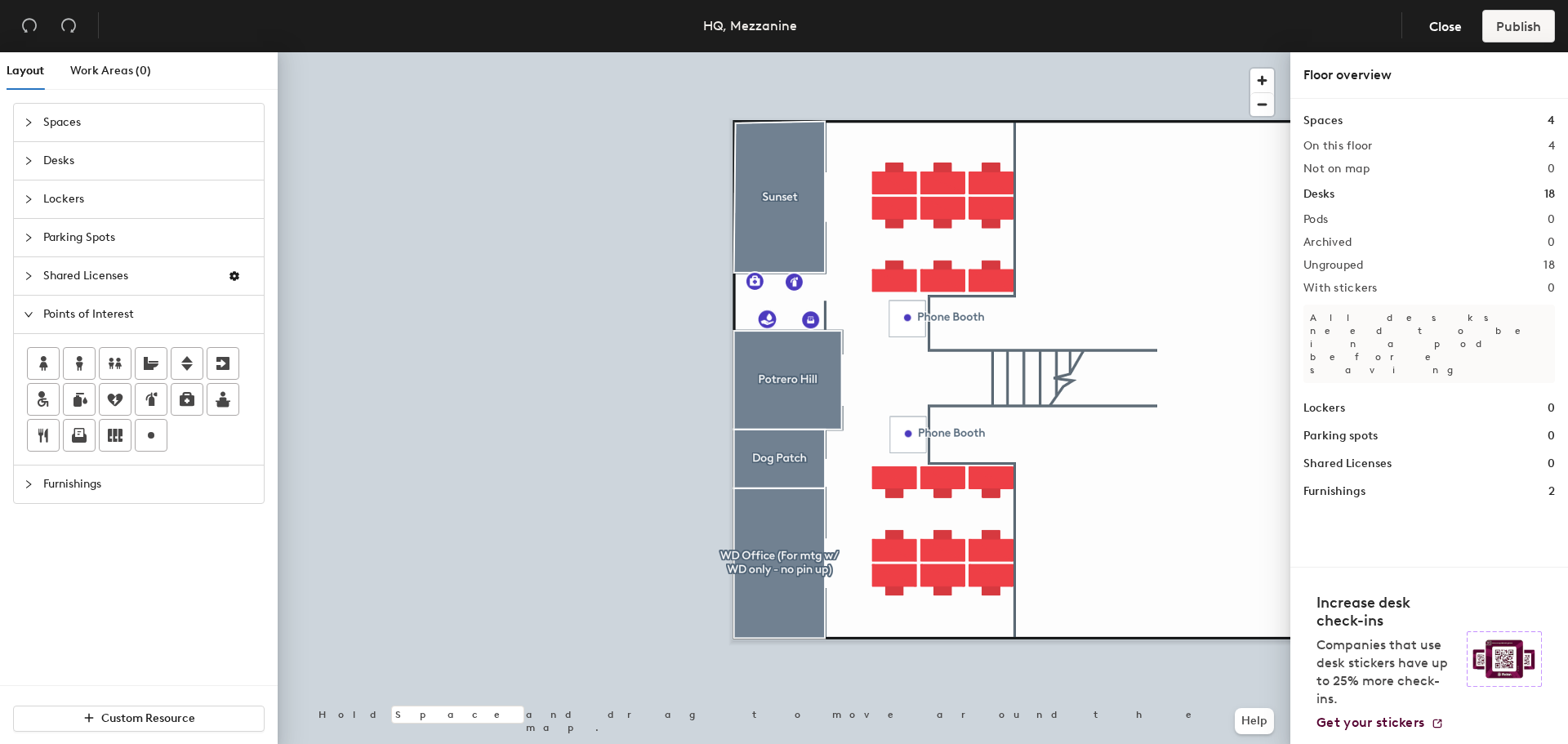
click at [25, 488] on icon "collapsed" at bounding box center [29, 484] width 10 height 10
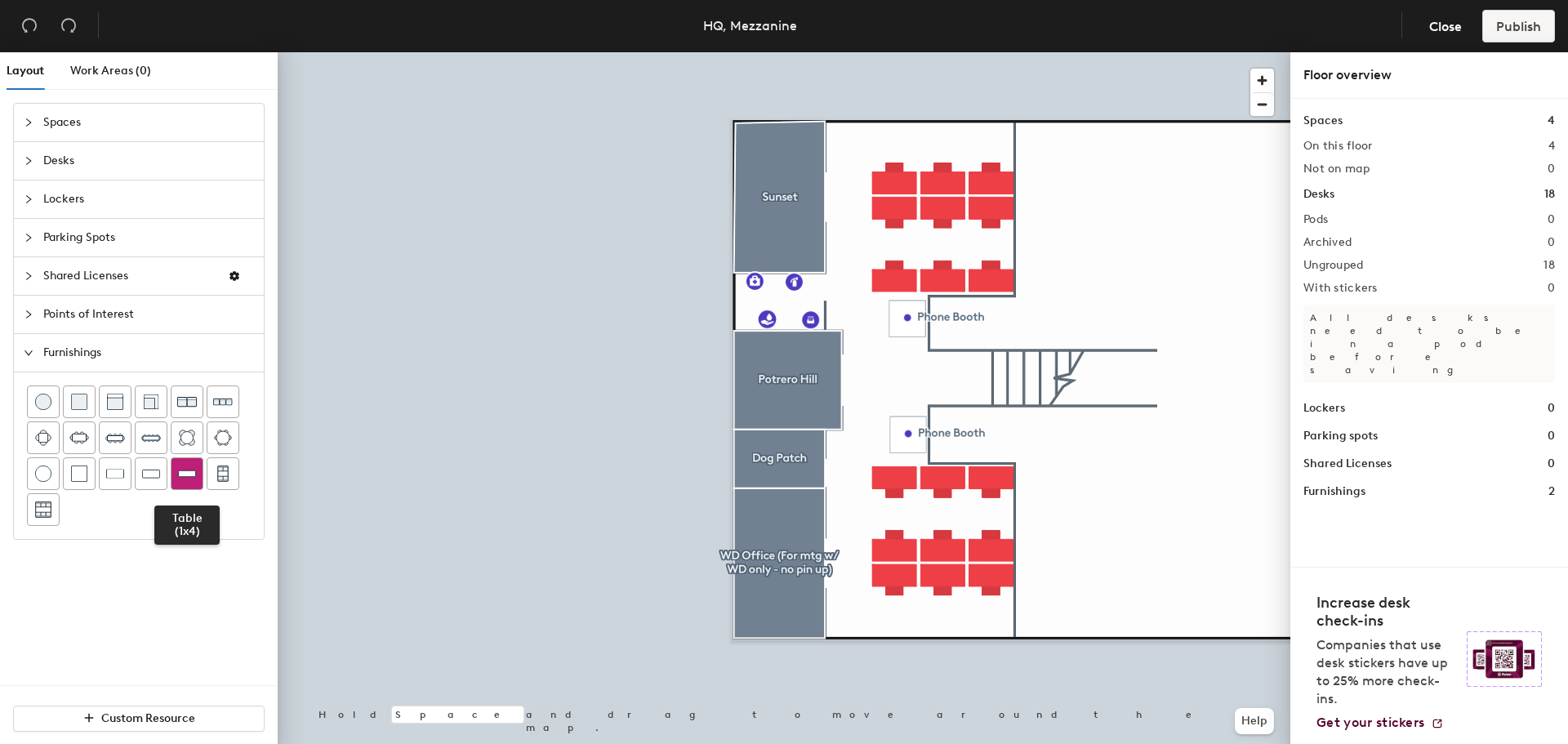
click at [199, 467] on div at bounding box center [187, 473] width 31 height 31
click at [188, 475] on img at bounding box center [187, 473] width 18 height 16
click at [81, 160] on span "Desks" at bounding box center [149, 160] width 211 height 38
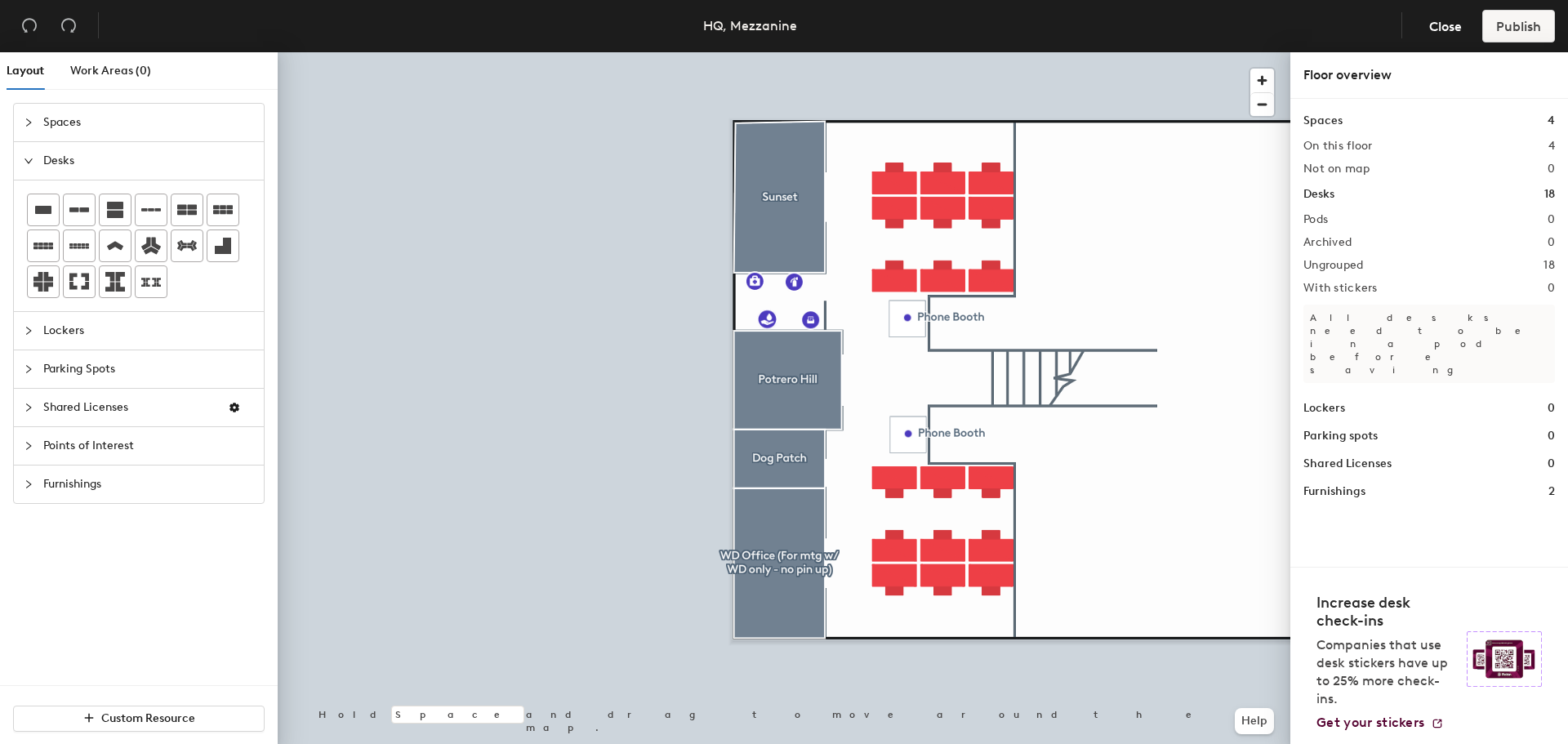
click at [105, 132] on span "Spaces" at bounding box center [149, 122] width 211 height 38
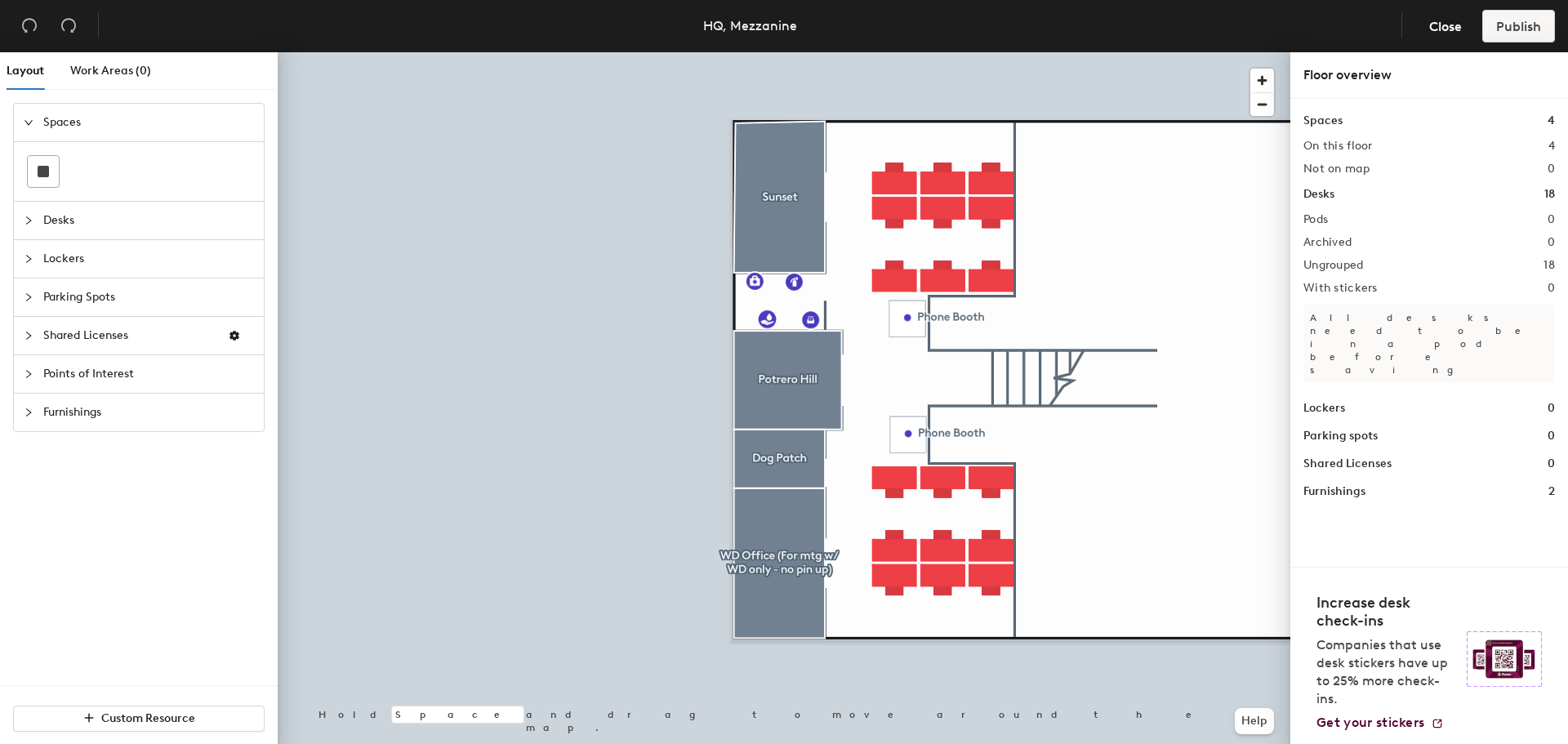
click at [147, 319] on span "Shared Licenses" at bounding box center [128, 335] width 171 height 38
click at [154, 384] on span "Points of Interest" at bounding box center [149, 374] width 211 height 38
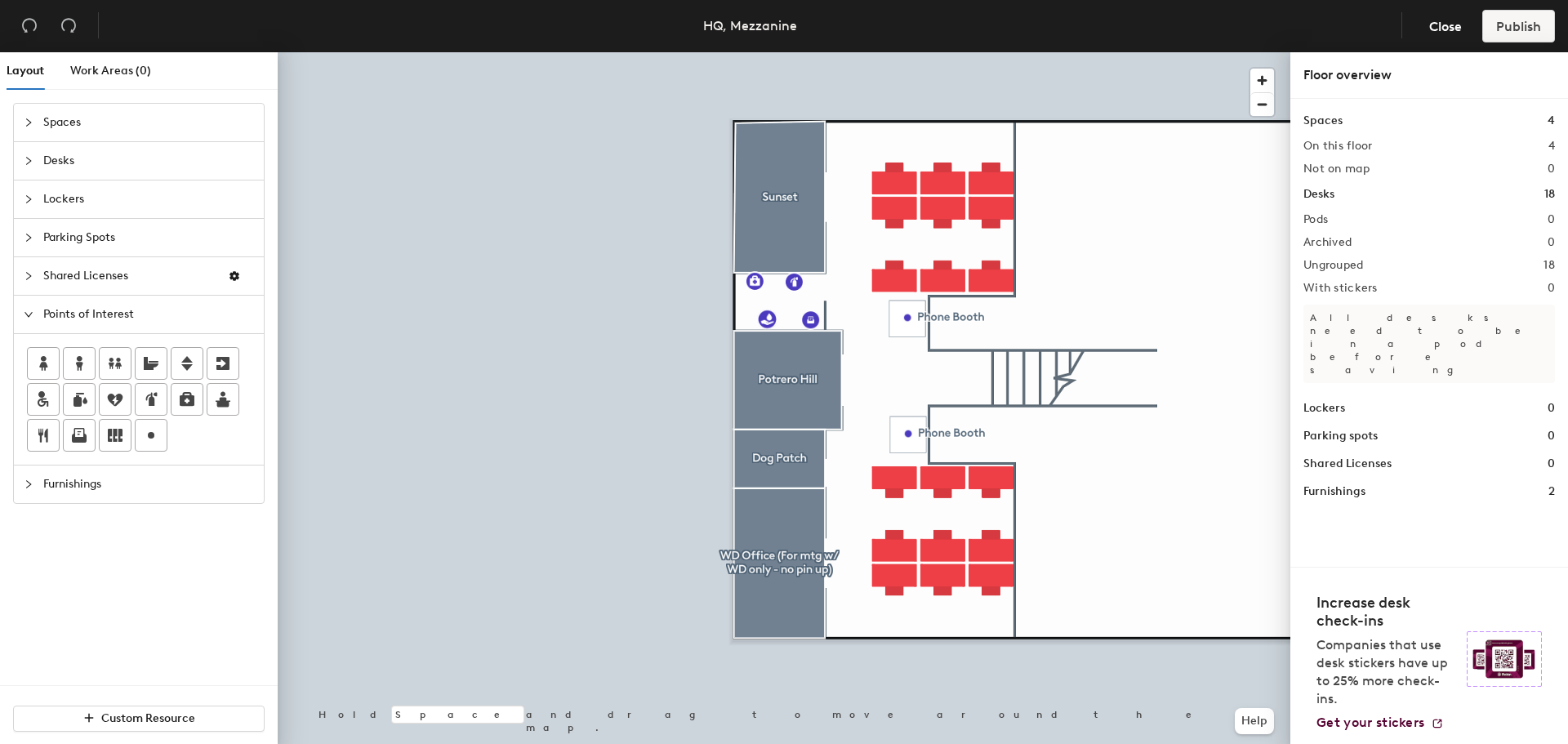
click at [175, 497] on span "Furnishings" at bounding box center [149, 484] width 211 height 38
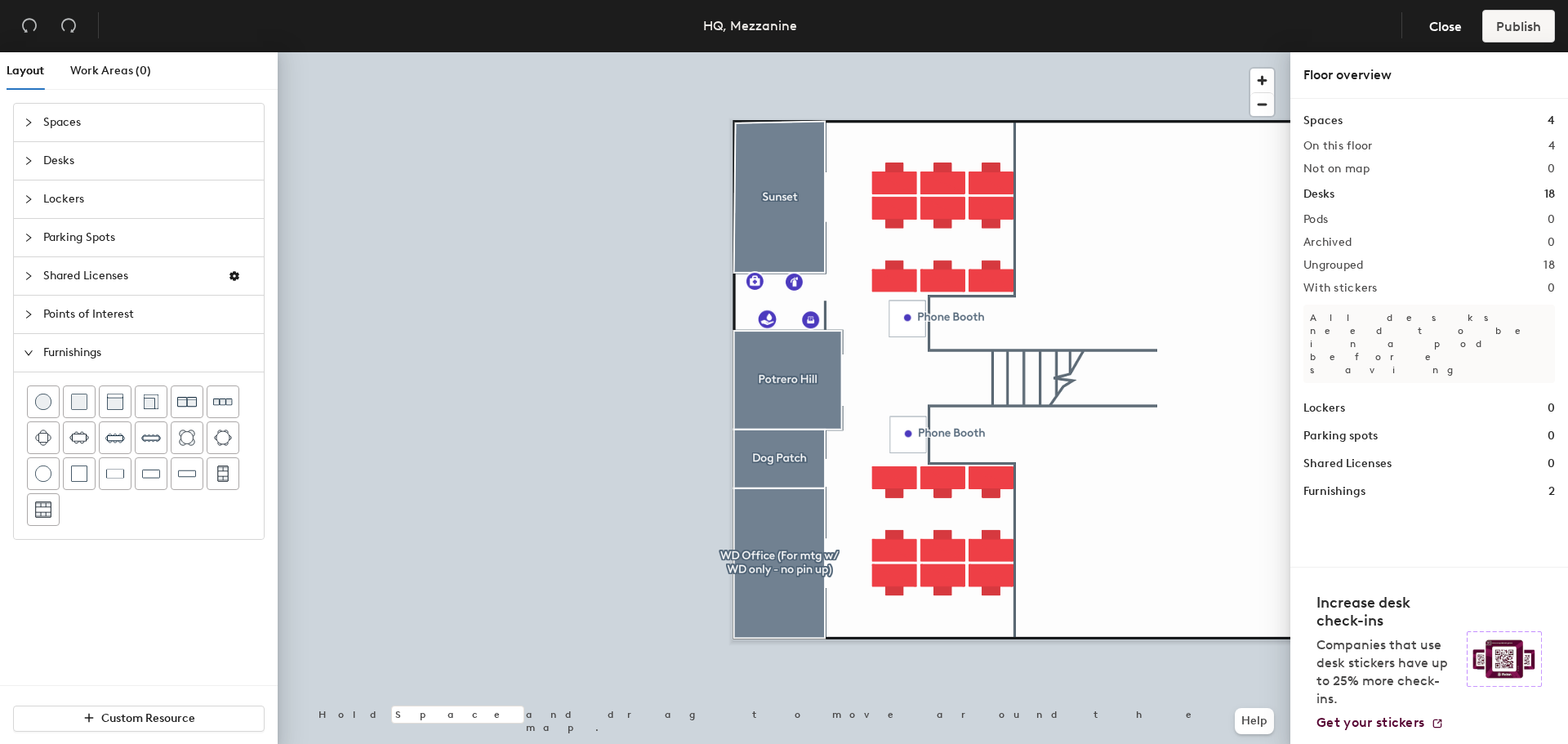
click at [89, 116] on span "Spaces" at bounding box center [149, 122] width 211 height 38
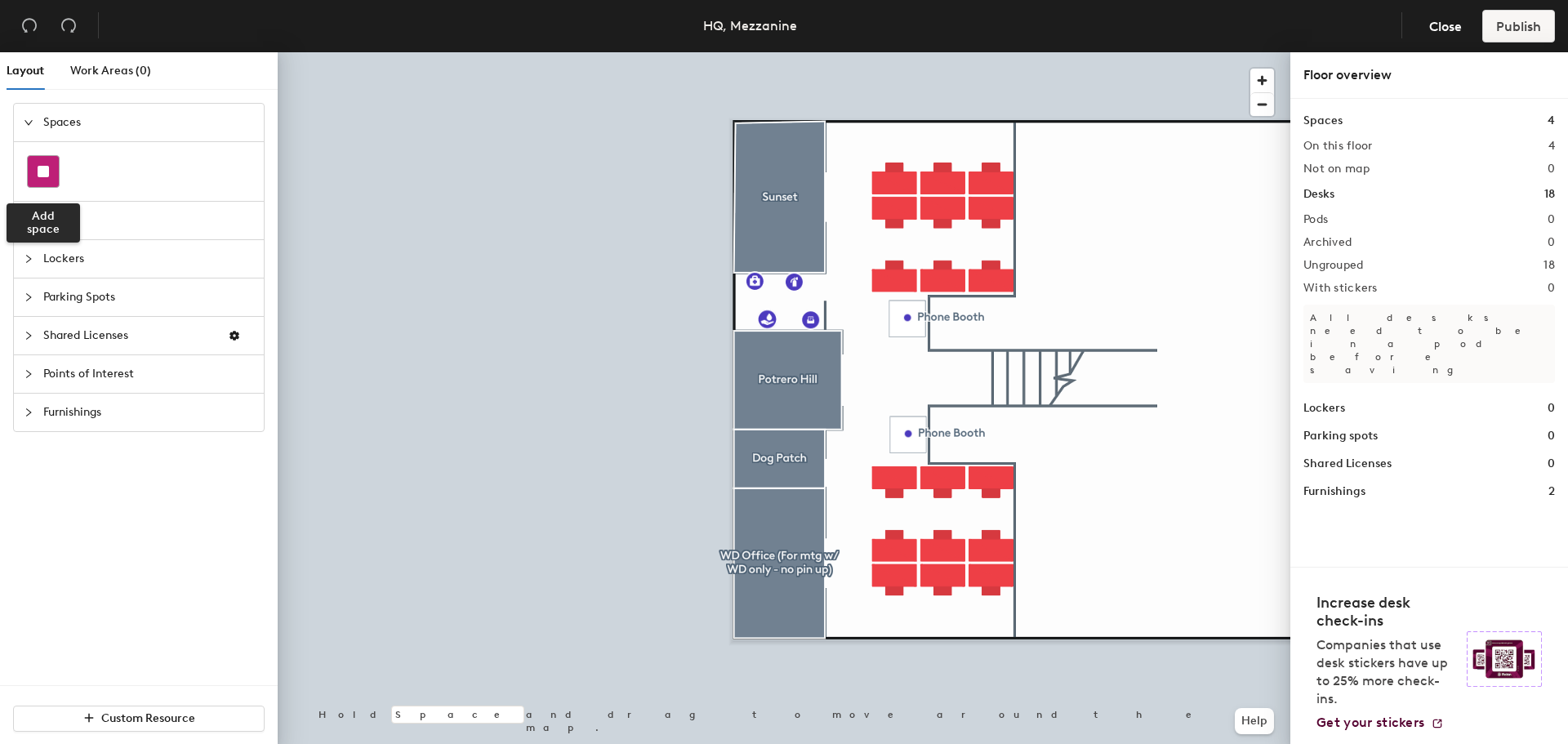
click at [51, 170] on div at bounding box center [43, 171] width 31 height 31
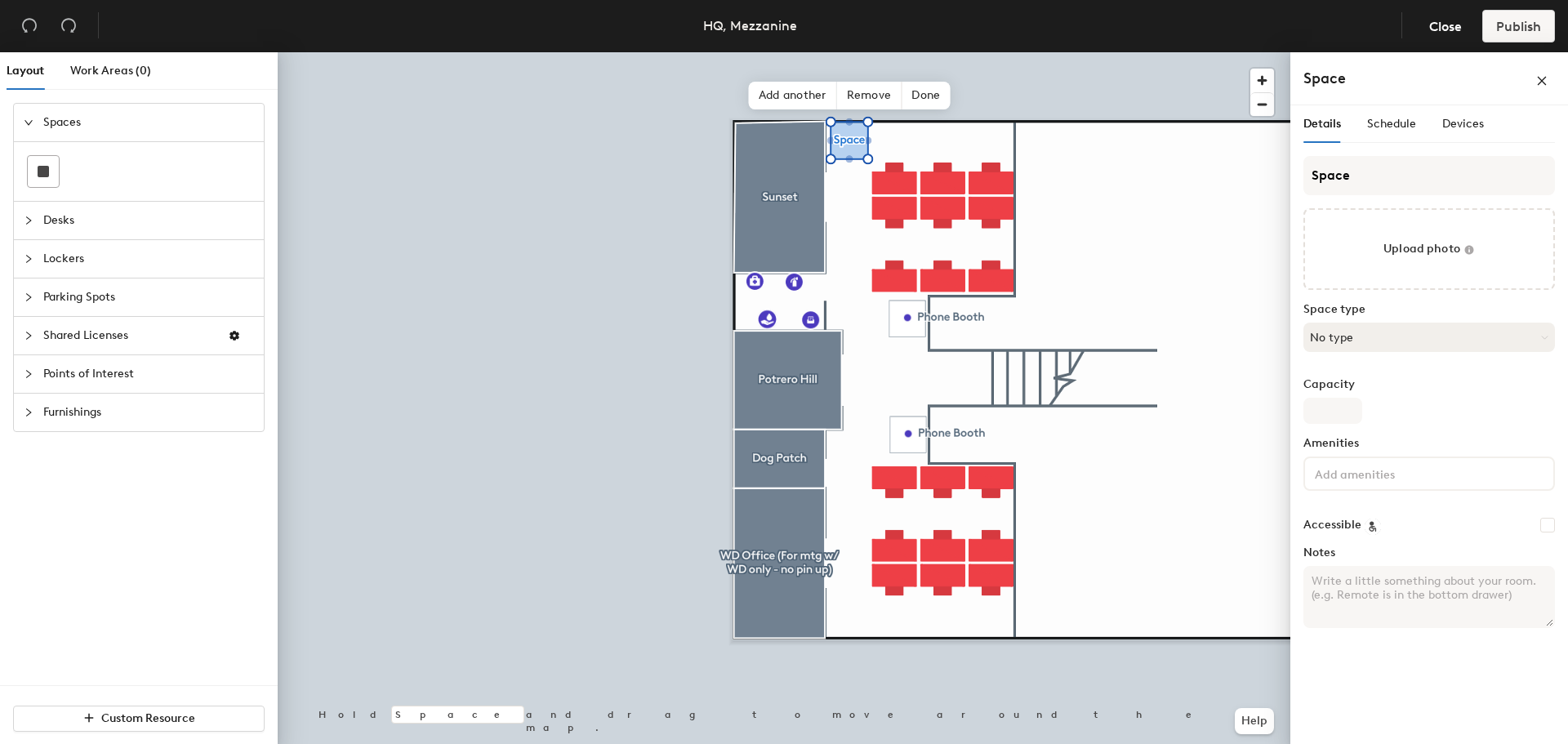
click at [1400, 340] on button "No type" at bounding box center [1429, 337] width 251 height 30
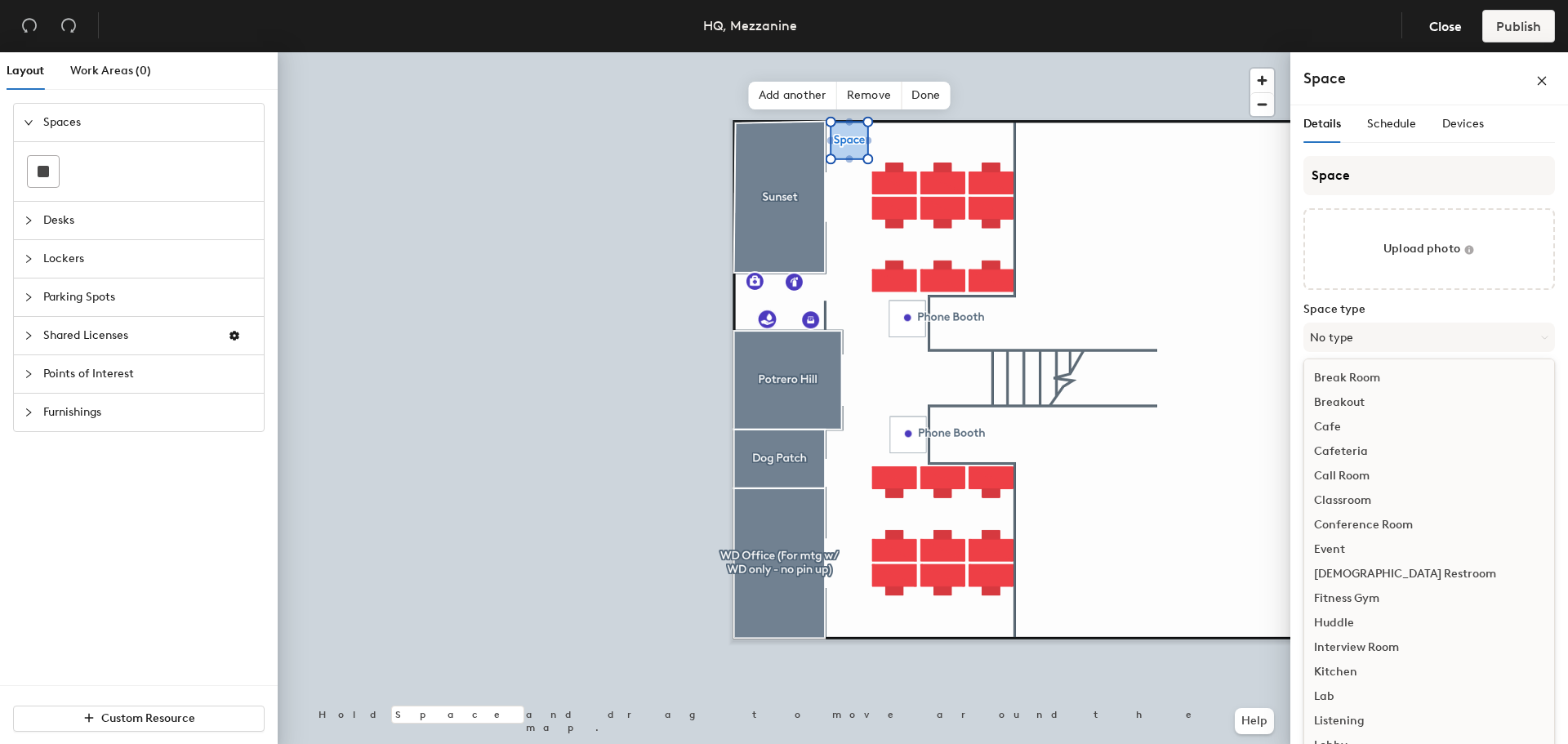
click at [1403, 315] on label "Space type" at bounding box center [1429, 309] width 251 height 13
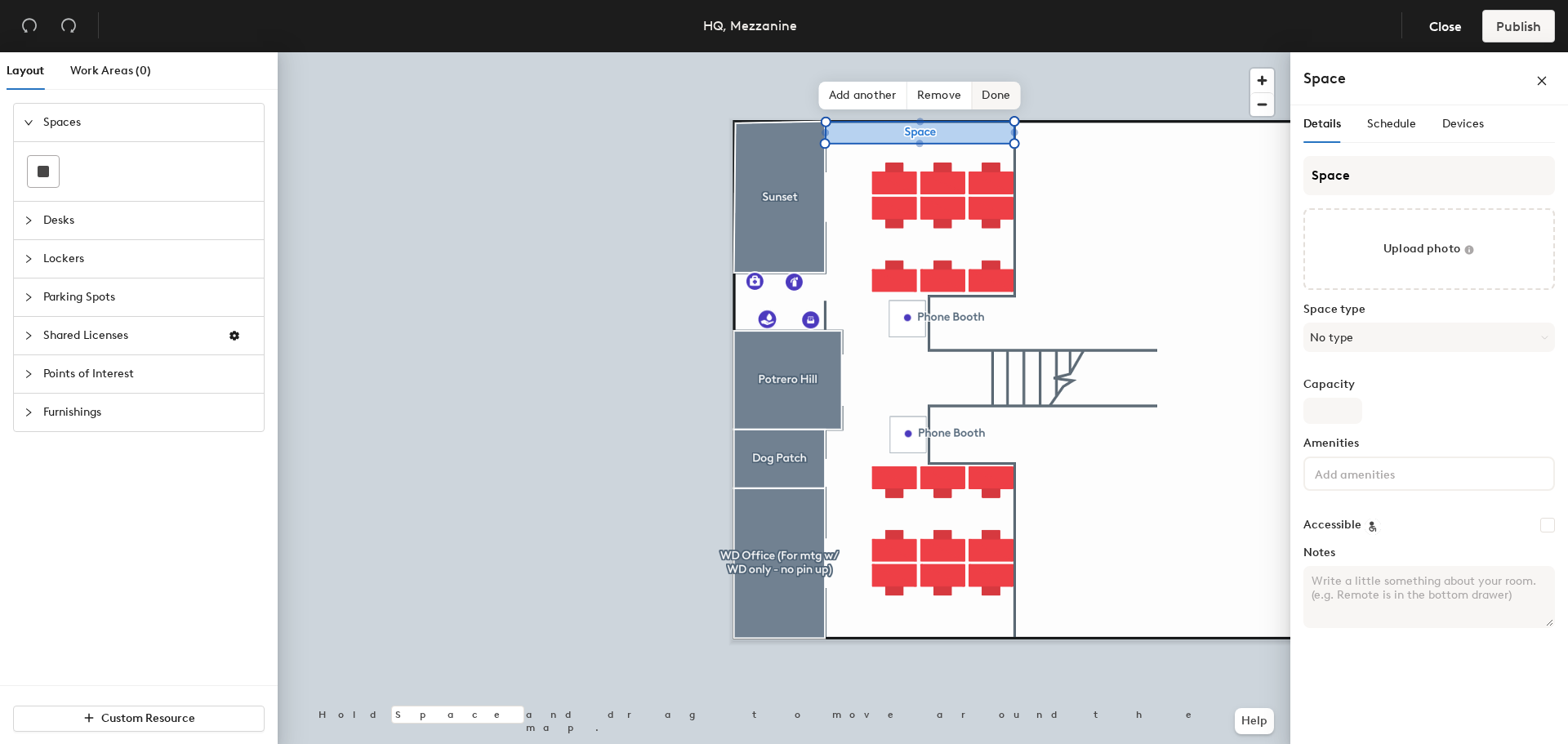
click at [992, 100] on span "Done" at bounding box center [995, 95] width 48 height 28
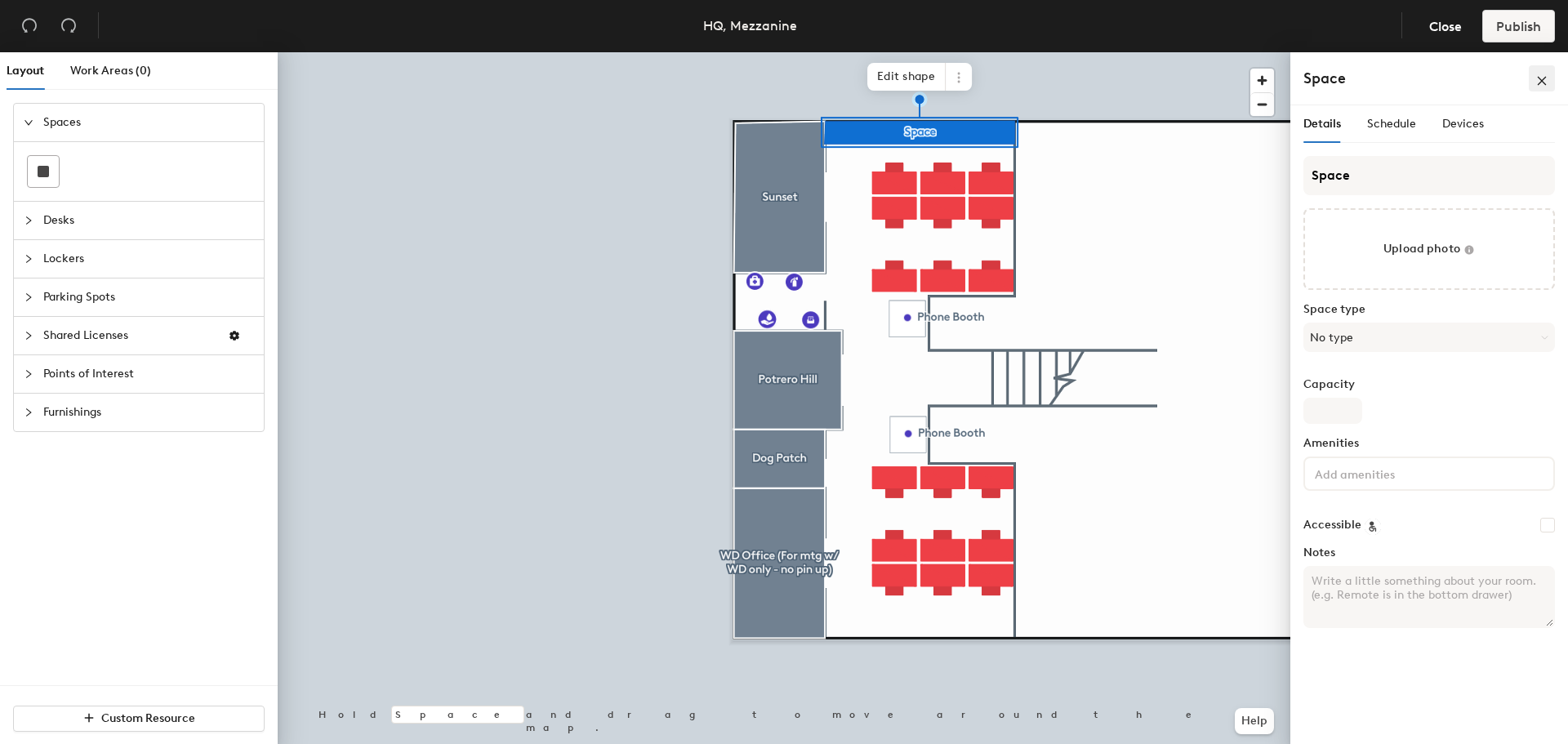
click at [1550, 78] on button "button" at bounding box center [1541, 78] width 26 height 26
click at [965, 78] on span at bounding box center [959, 77] width 26 height 28
click at [998, 166] on span "Delete" at bounding box center [1018, 170] width 145 height 28
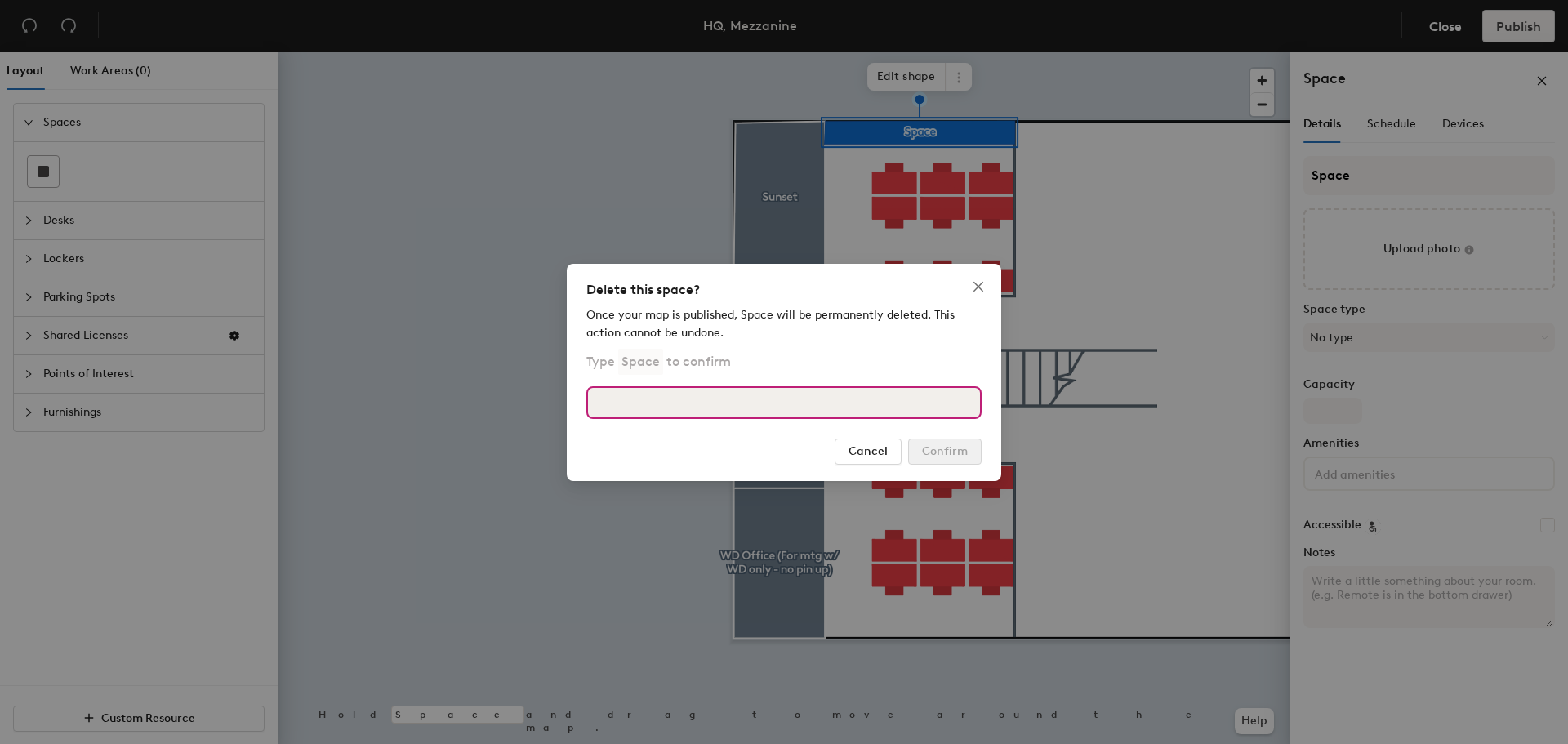
click at [922, 407] on input at bounding box center [784, 402] width 395 height 33
type input "Space"
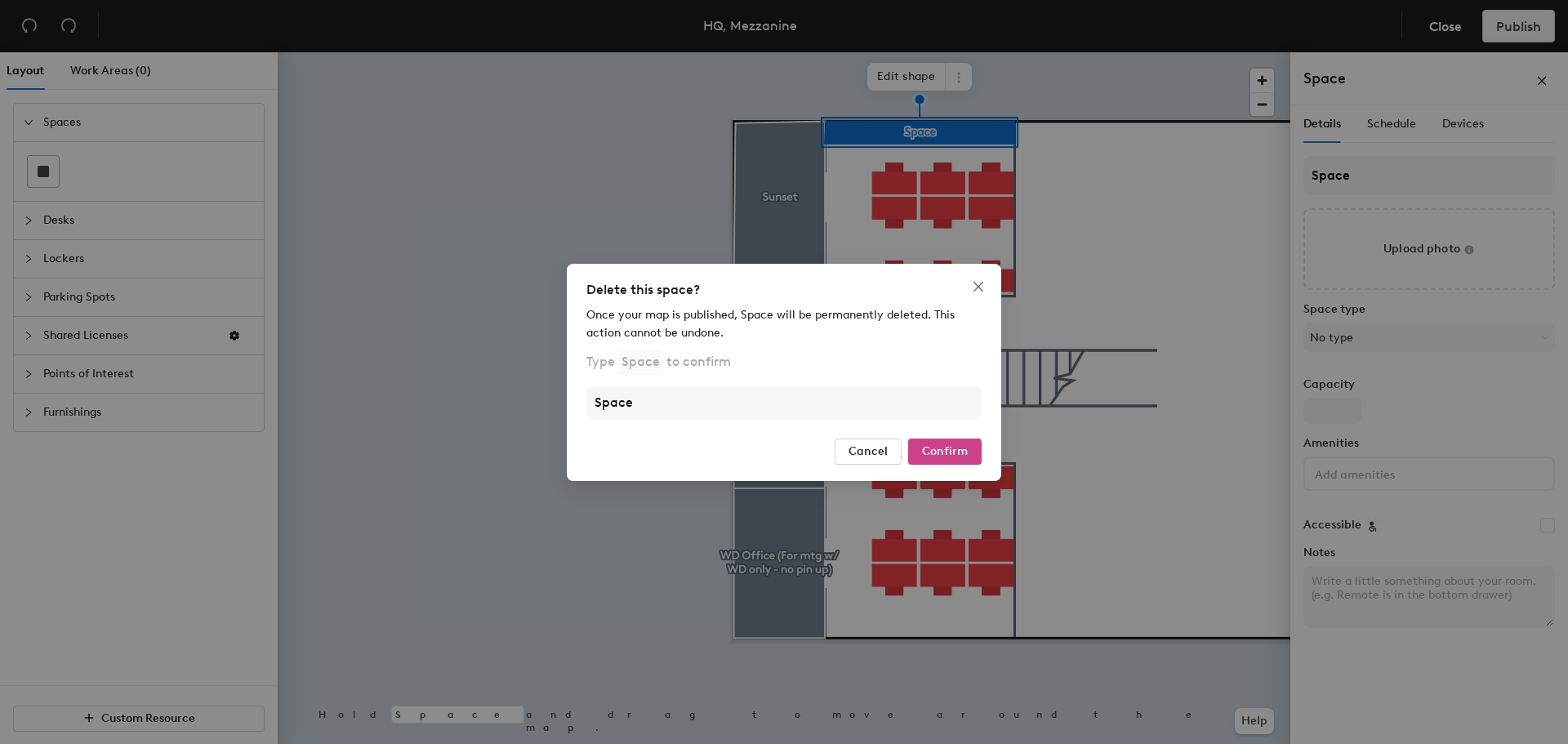
click at [944, 441] on button "Confirm" at bounding box center [944, 451] width 73 height 26
